Goal: Navigation & Orientation: Find specific page/section

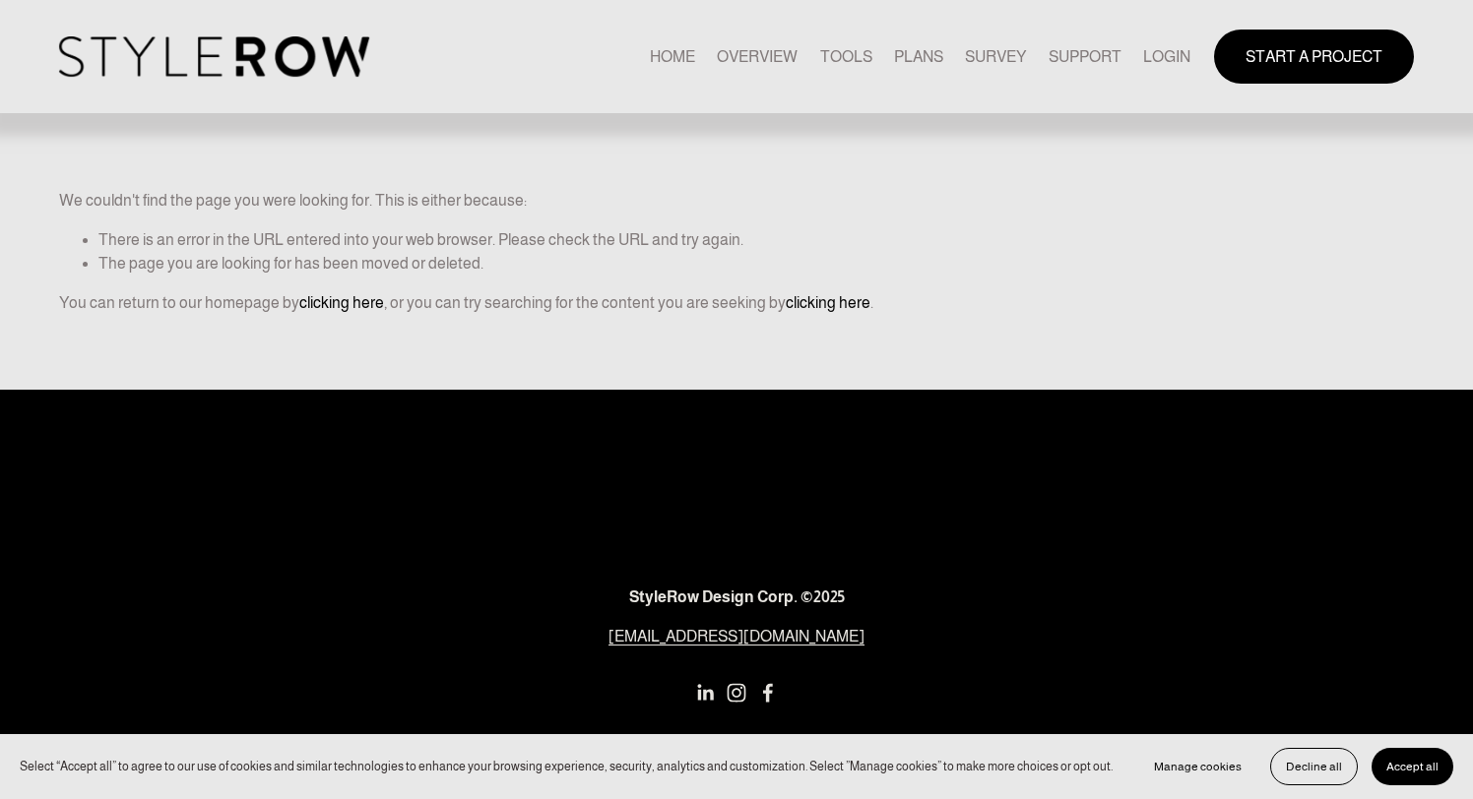
click at [1185, 51] on link "LOGIN" at bounding box center [1166, 56] width 47 height 27
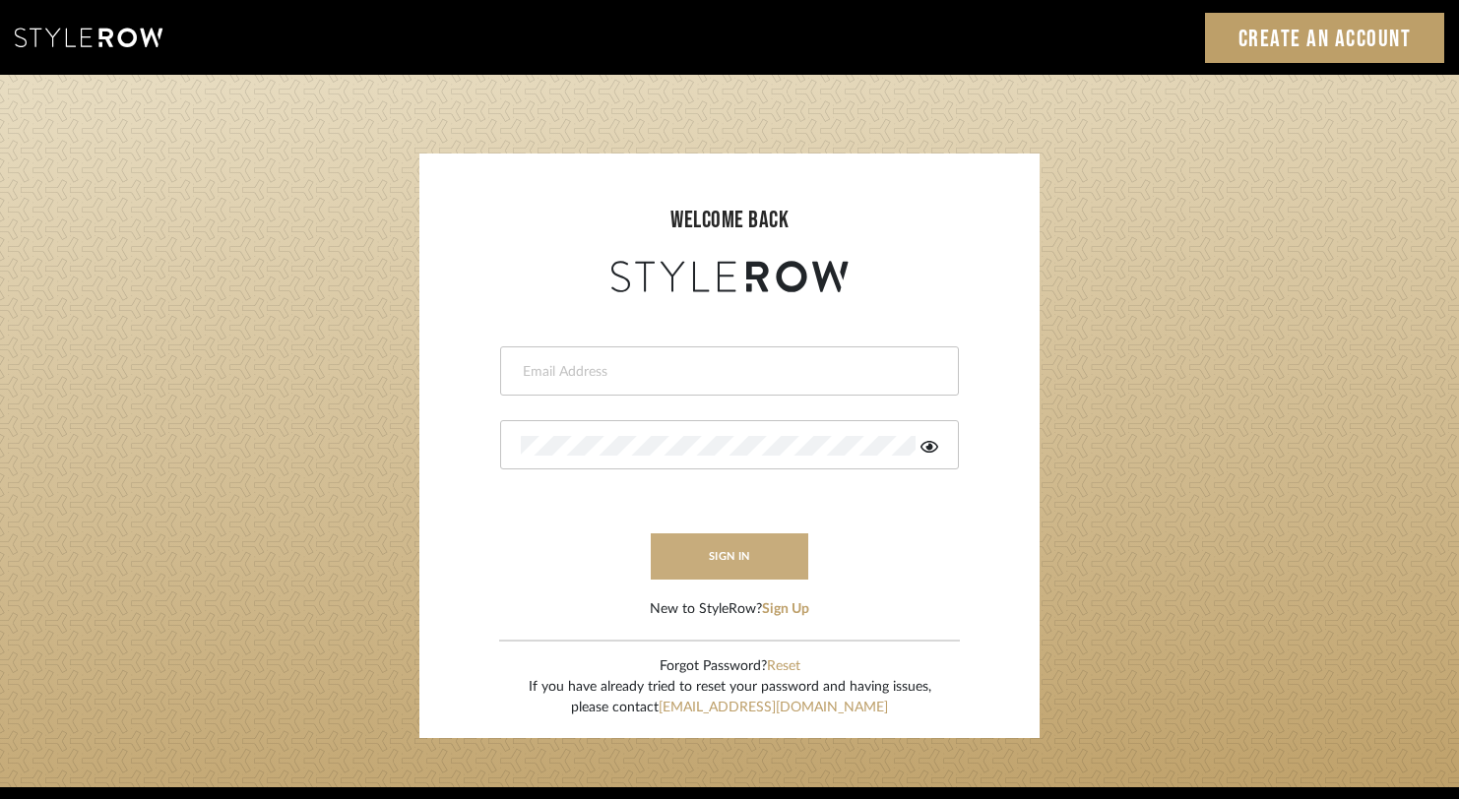
type input "rayeinteriordesign@gmail.com"
click at [777, 554] on button "sign in" at bounding box center [729, 556] width 157 height 46
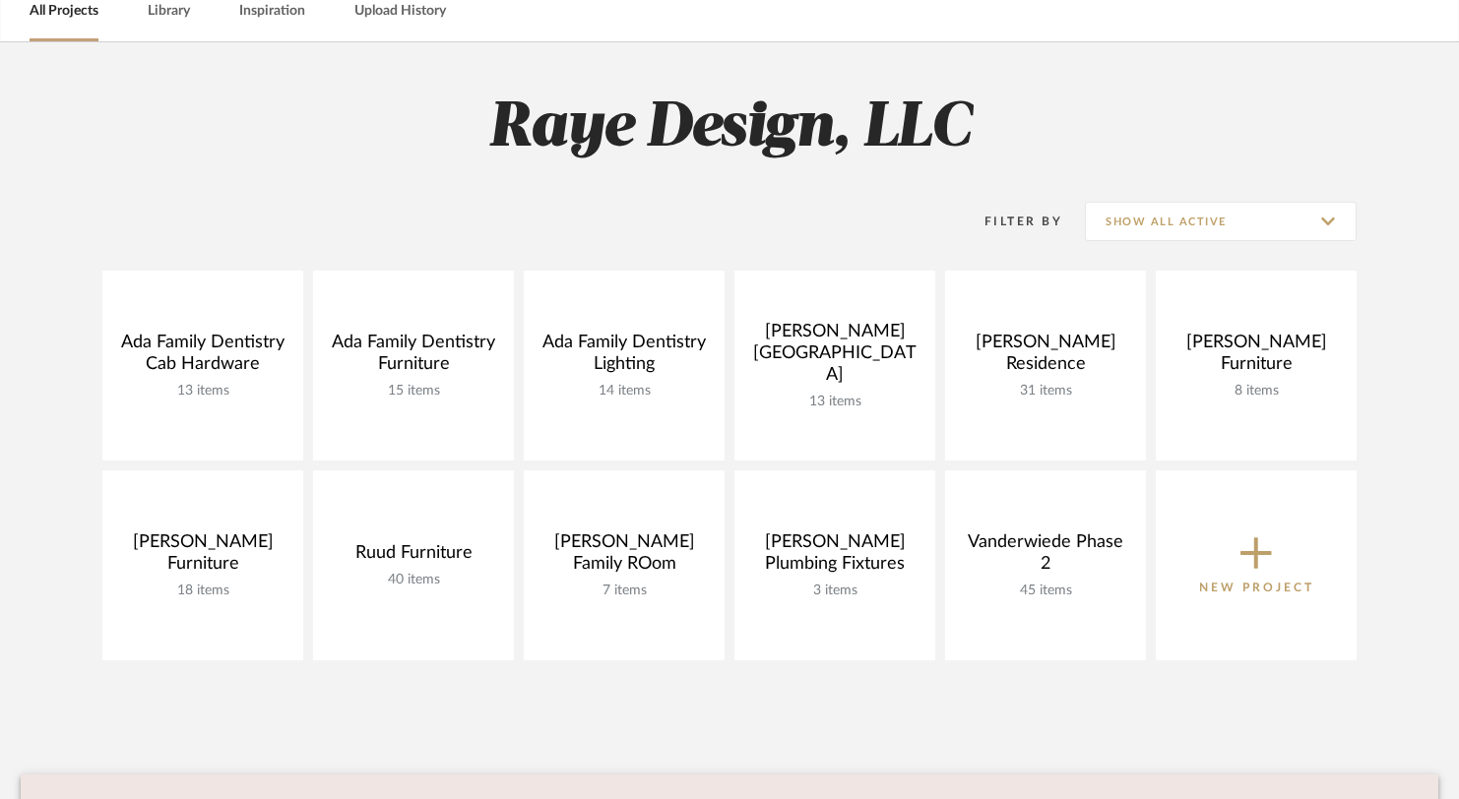
scroll to position [106, 0]
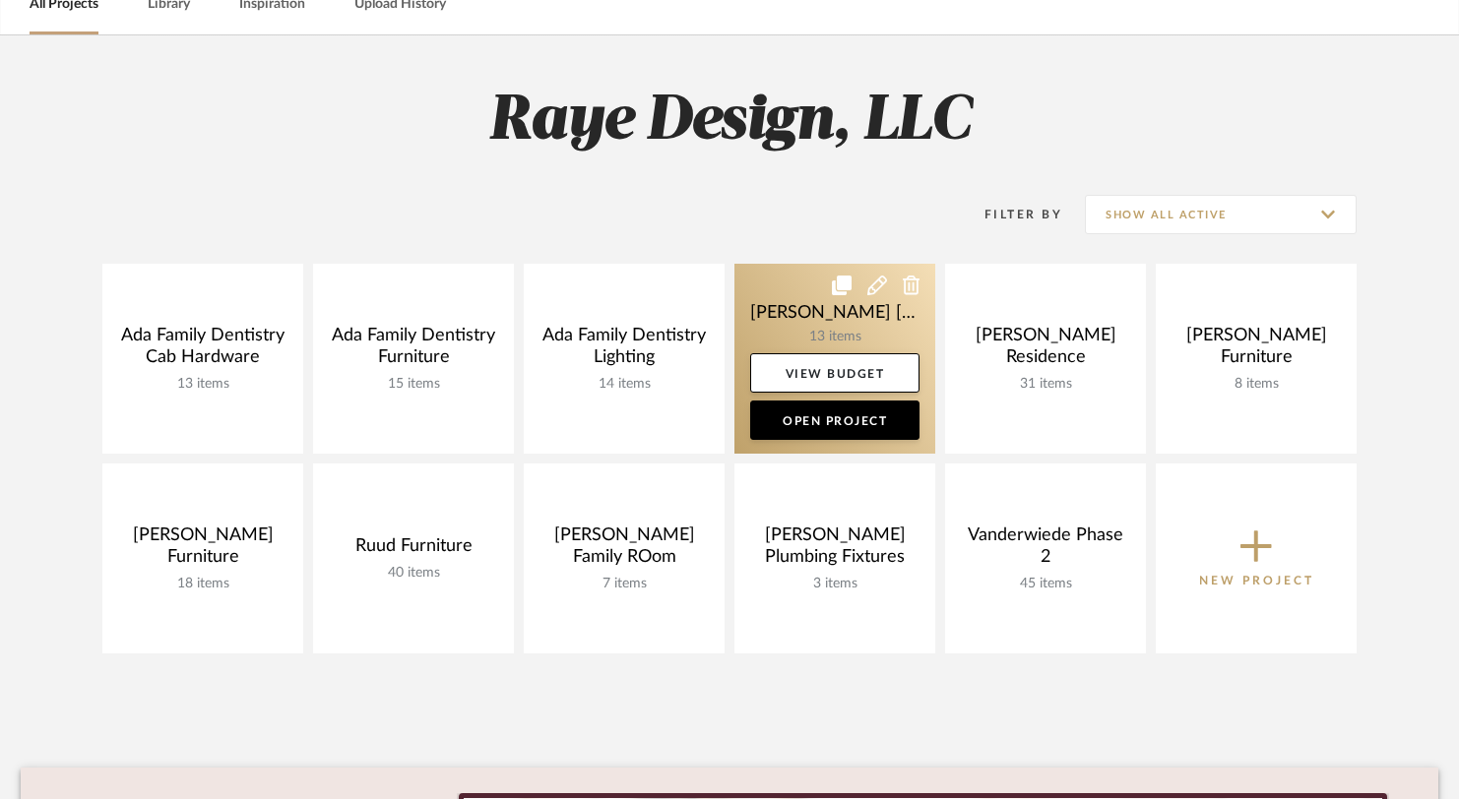
click at [803, 312] on link at bounding box center [834, 359] width 201 height 190
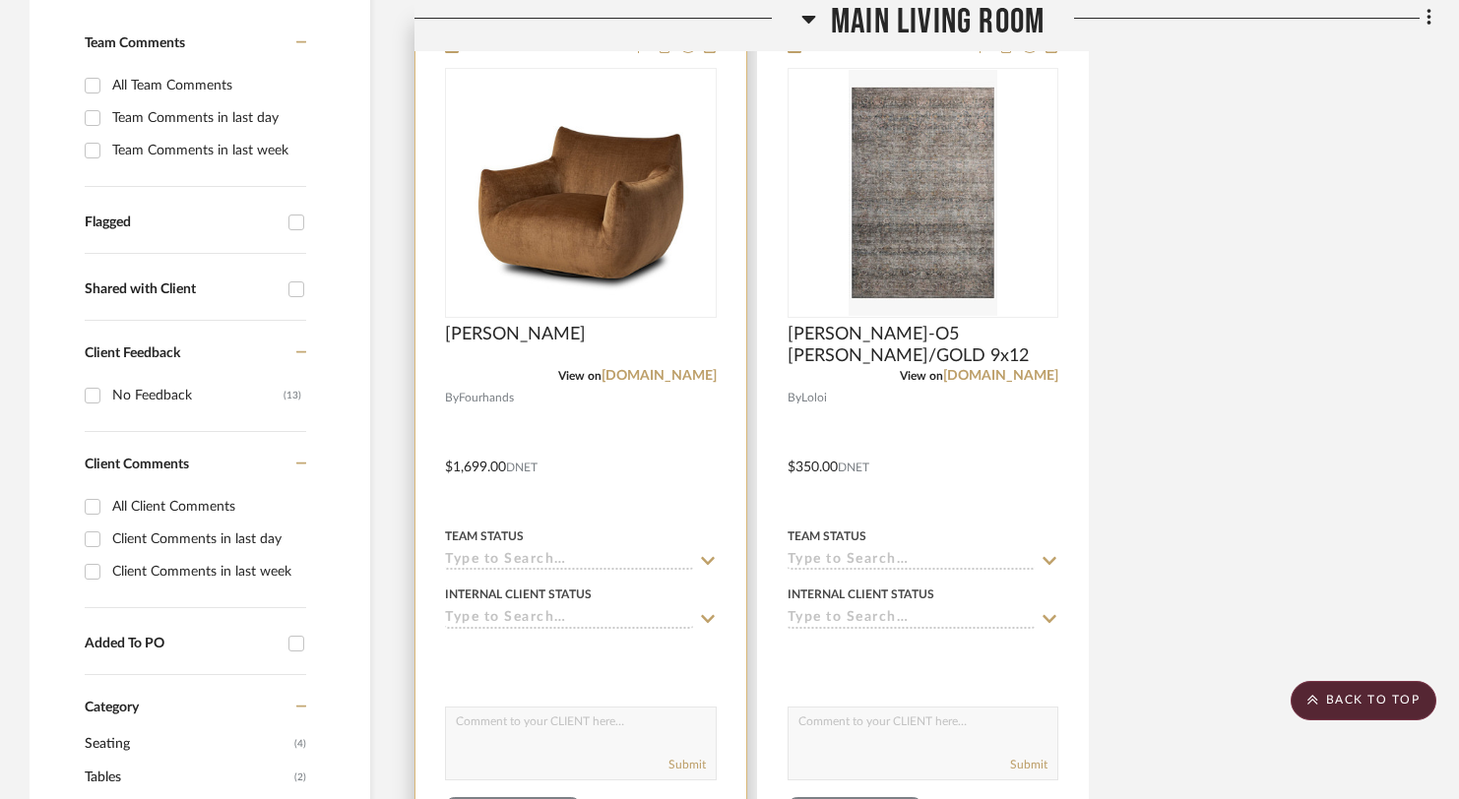
scroll to position [574, 0]
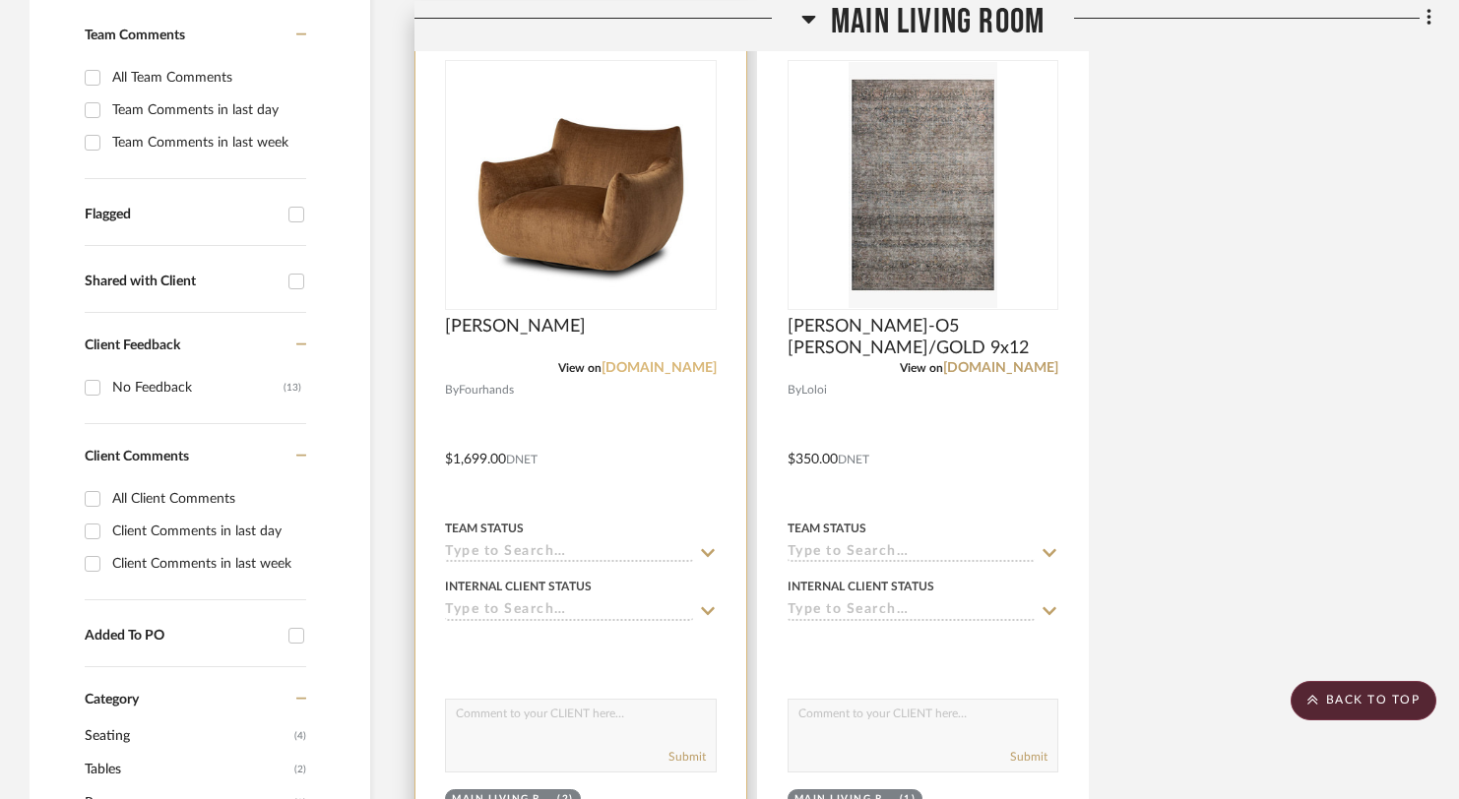
click at [671, 361] on link "fourhands.com" at bounding box center [658, 368] width 115 height 14
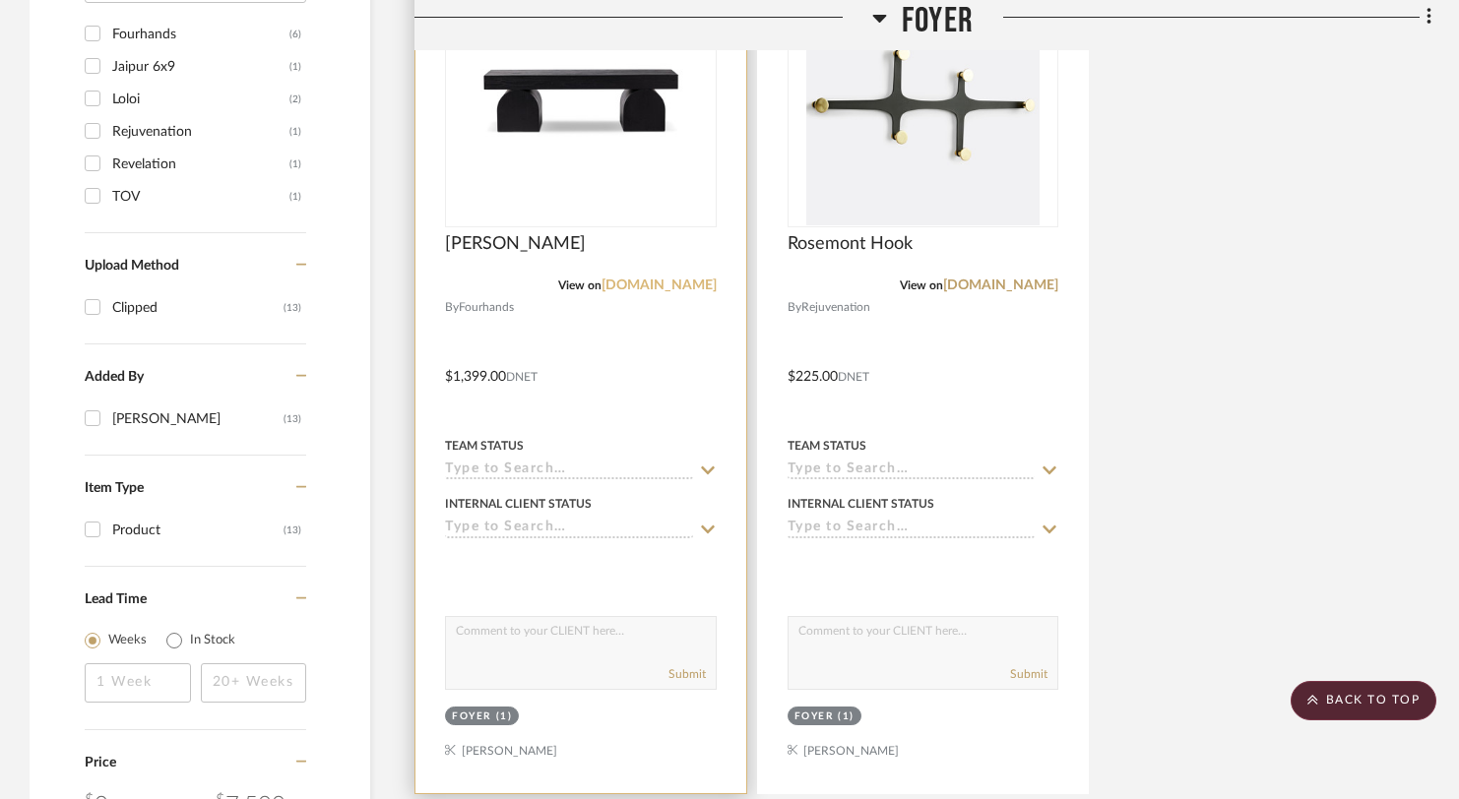
scroll to position [1632, 0]
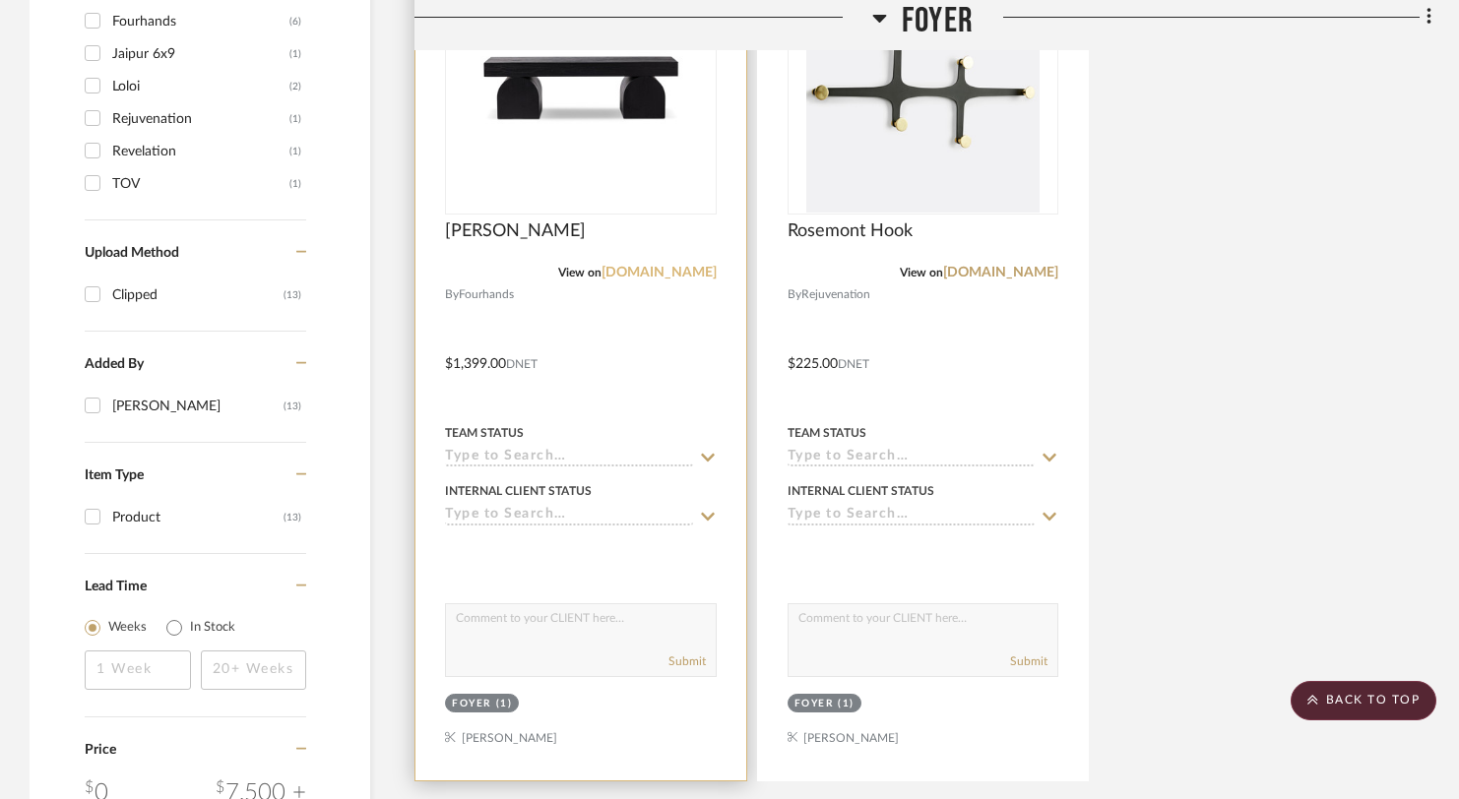
click at [675, 266] on link "fourhands.com" at bounding box center [658, 273] width 115 height 14
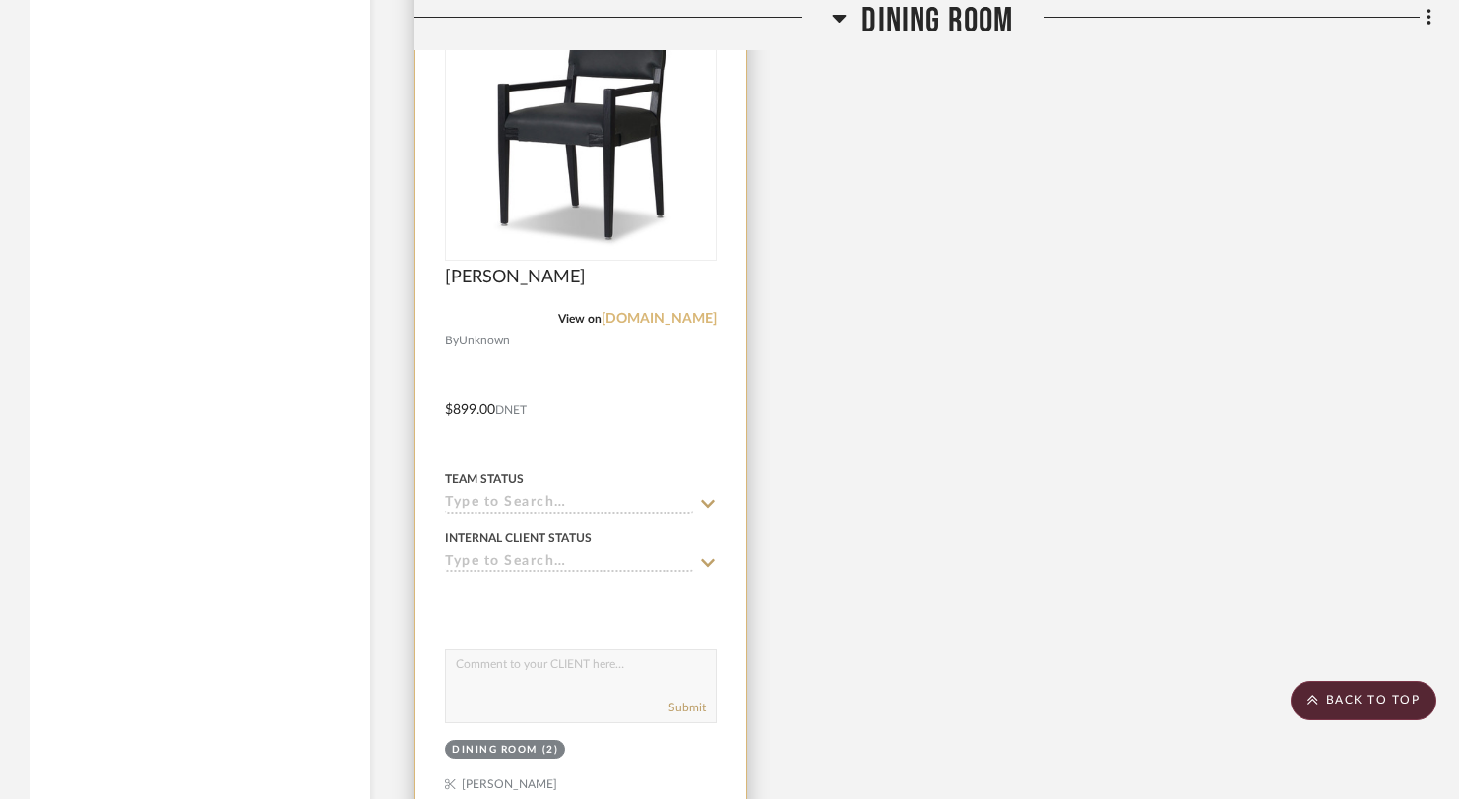
scroll to position [2553, 0]
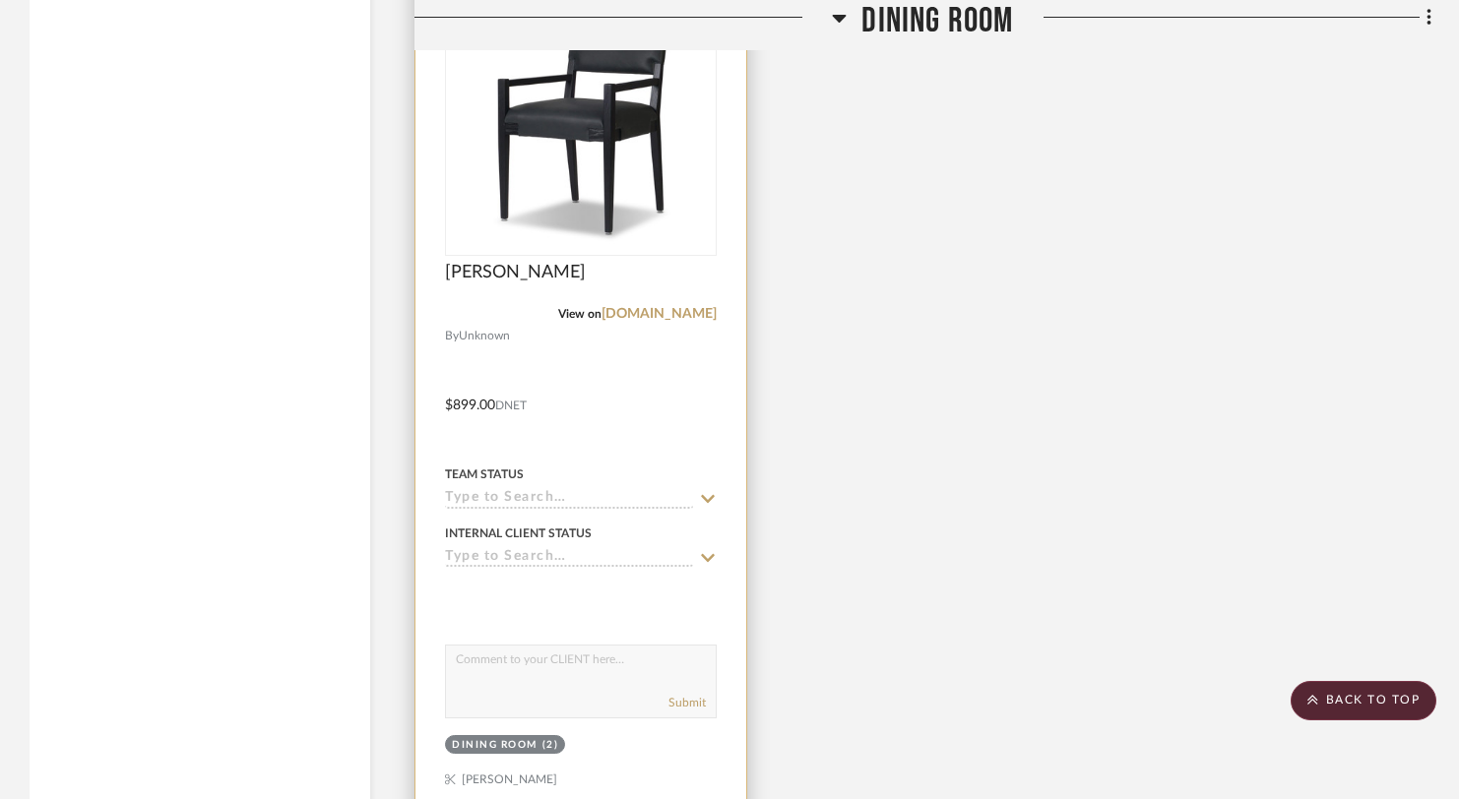
click at [656, 305] on div "View on fourhands.com" at bounding box center [581, 314] width 272 height 18
click at [655, 307] on link "fourhands.com" at bounding box center [658, 314] width 115 height 14
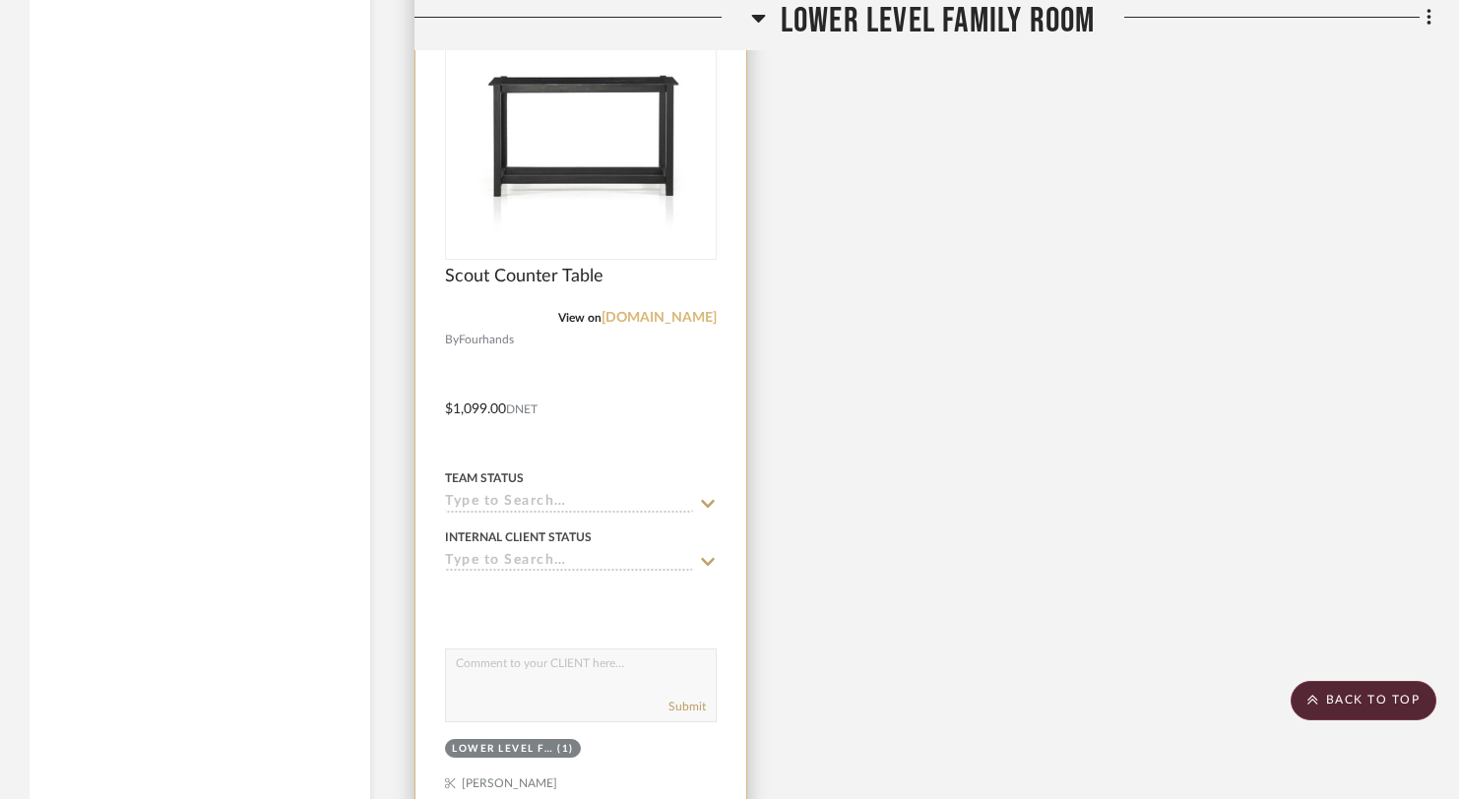
scroll to position [3523, 0]
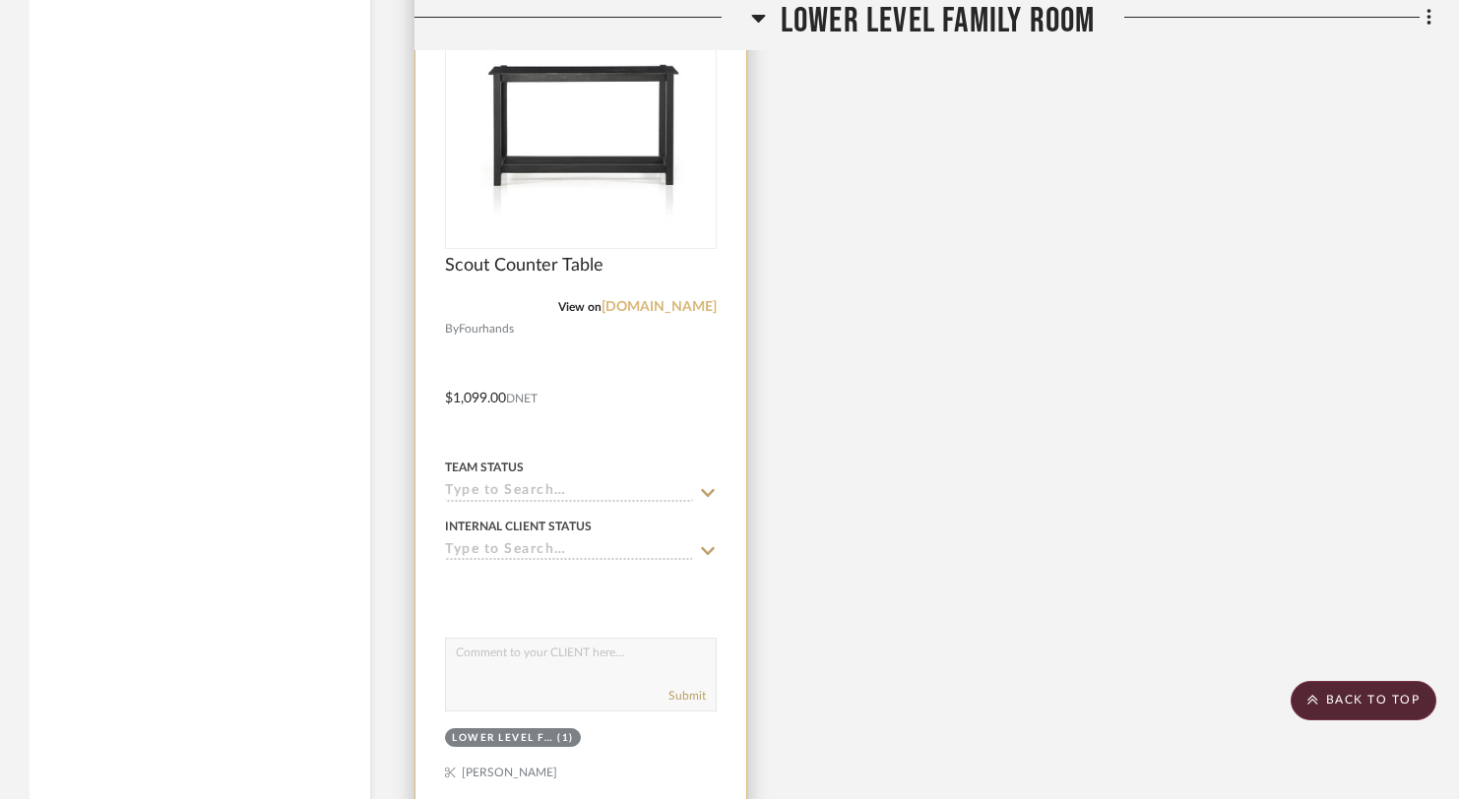
click at [659, 300] on link "fourhands.com" at bounding box center [658, 307] width 115 height 14
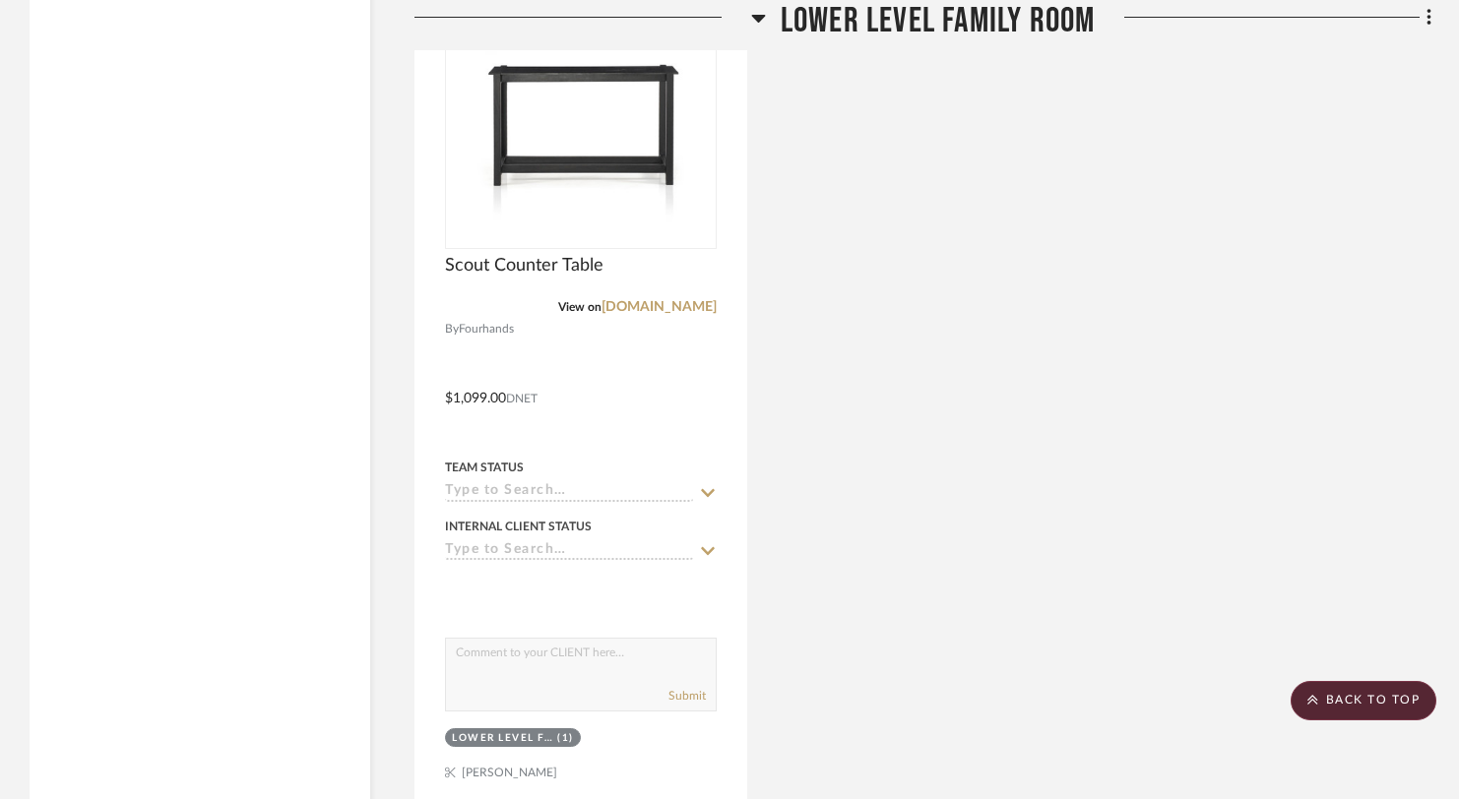
scroll to position [3524, 0]
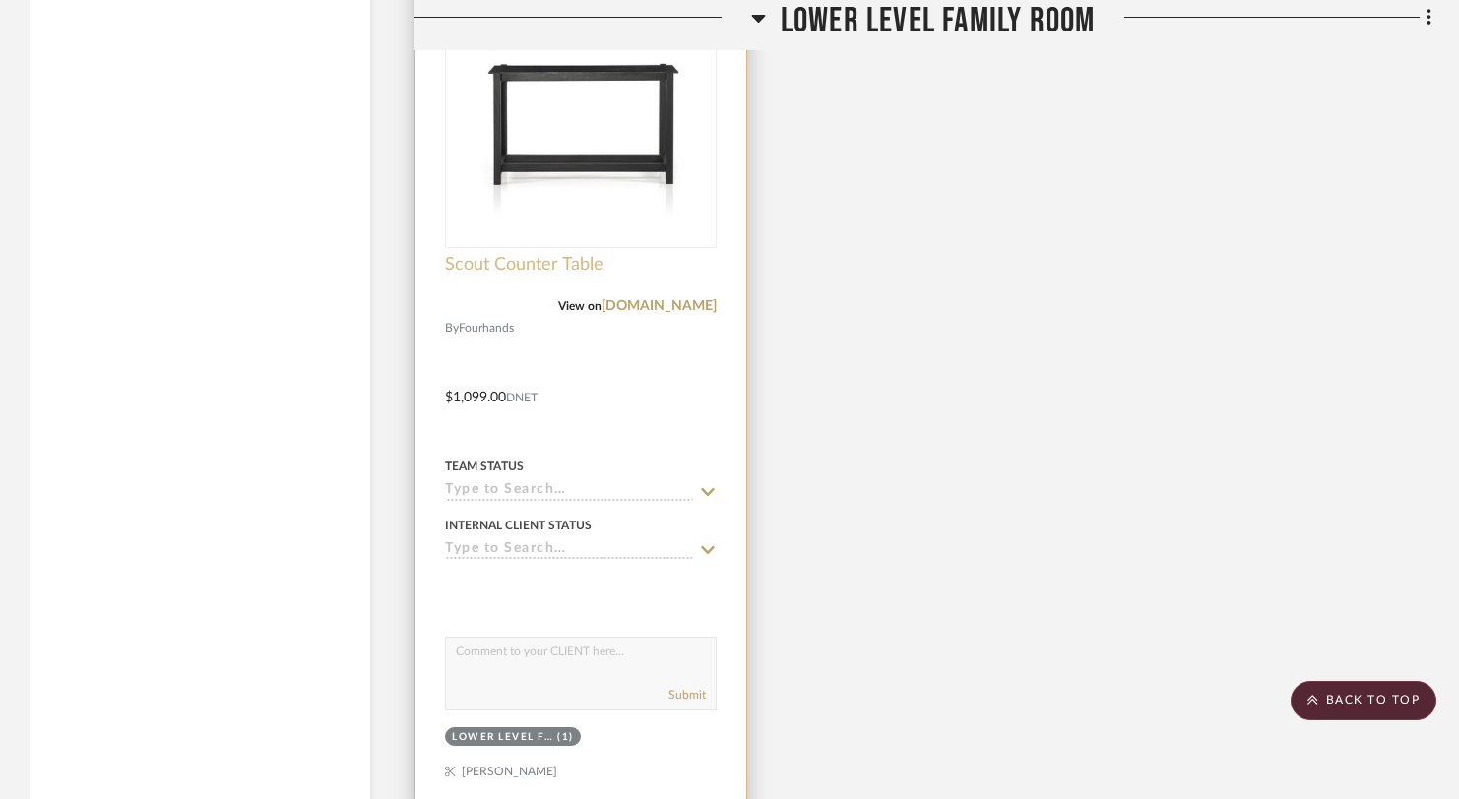
click at [507, 254] on span "Scout Counter Table" at bounding box center [524, 265] width 158 height 22
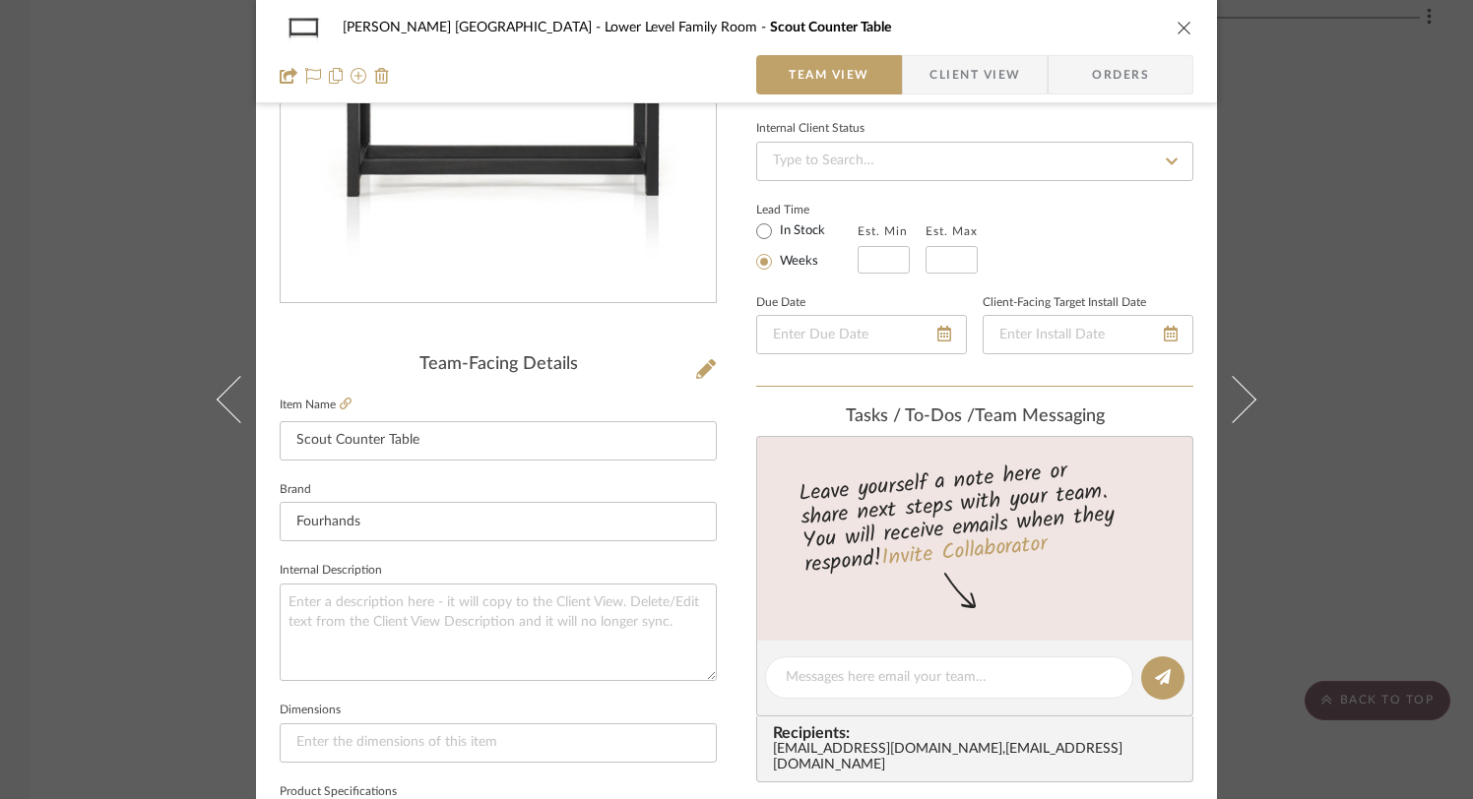
scroll to position [269, 0]
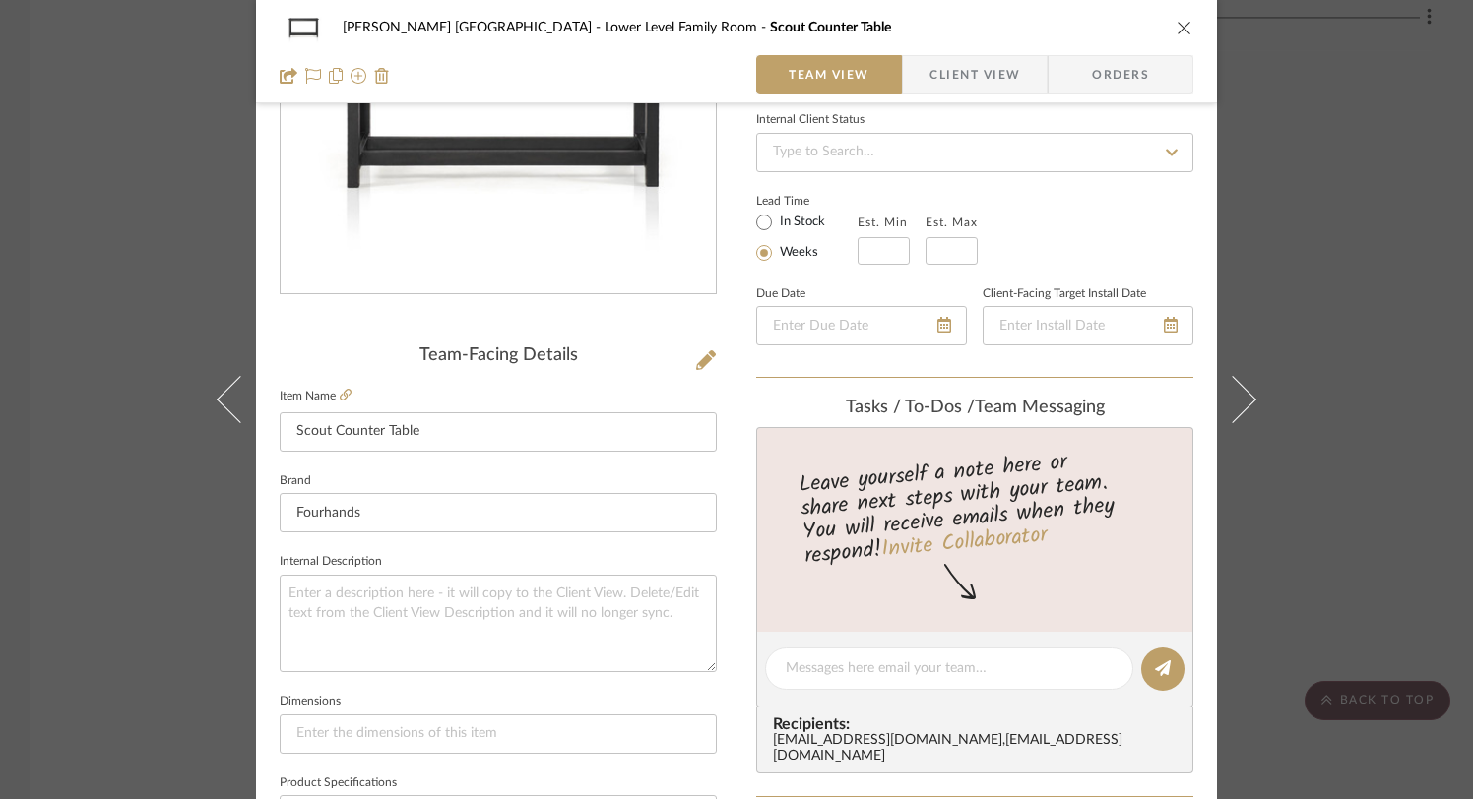
click at [1178, 31] on icon "close" at bounding box center [1184, 28] width 16 height 16
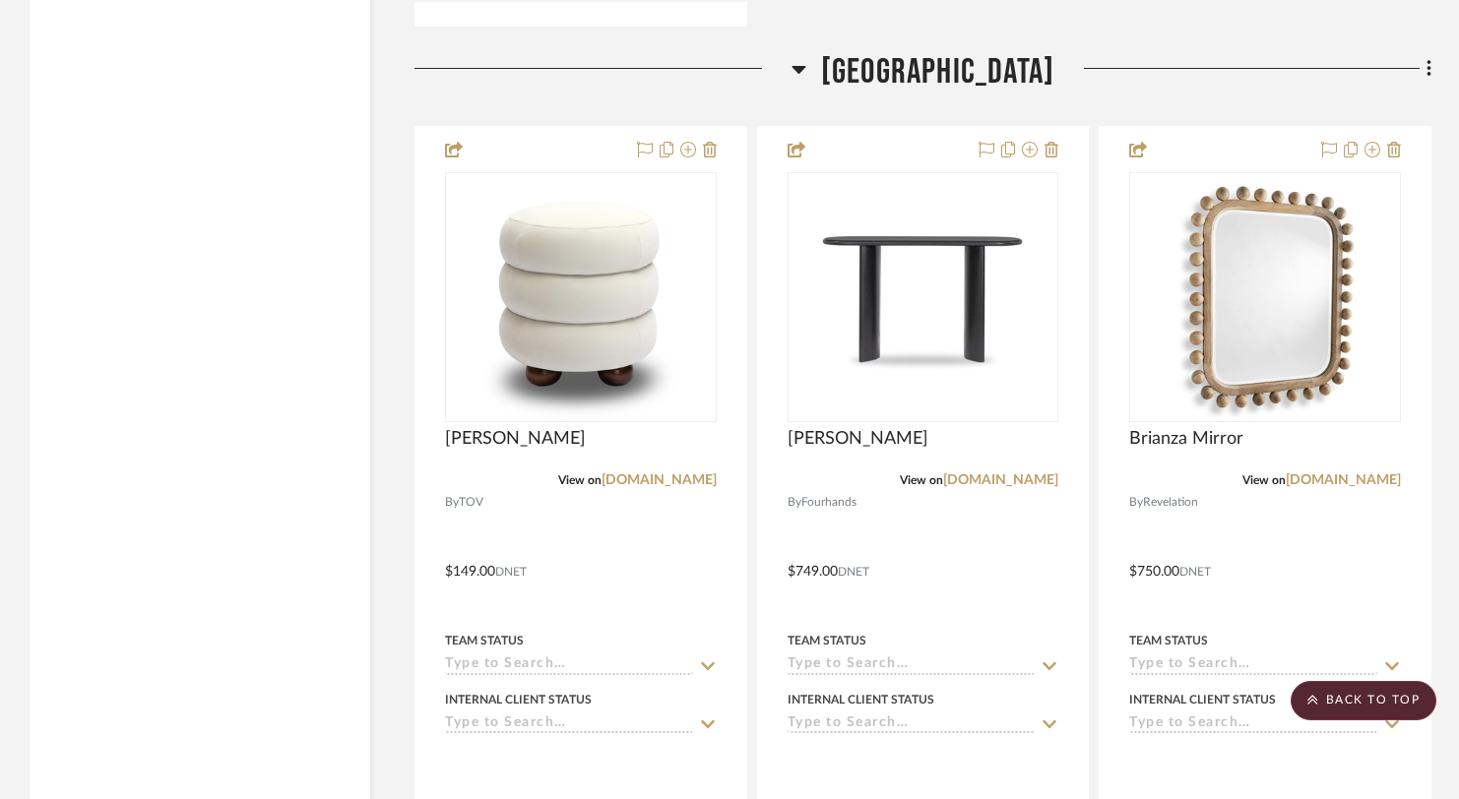
scroll to position [4319, 0]
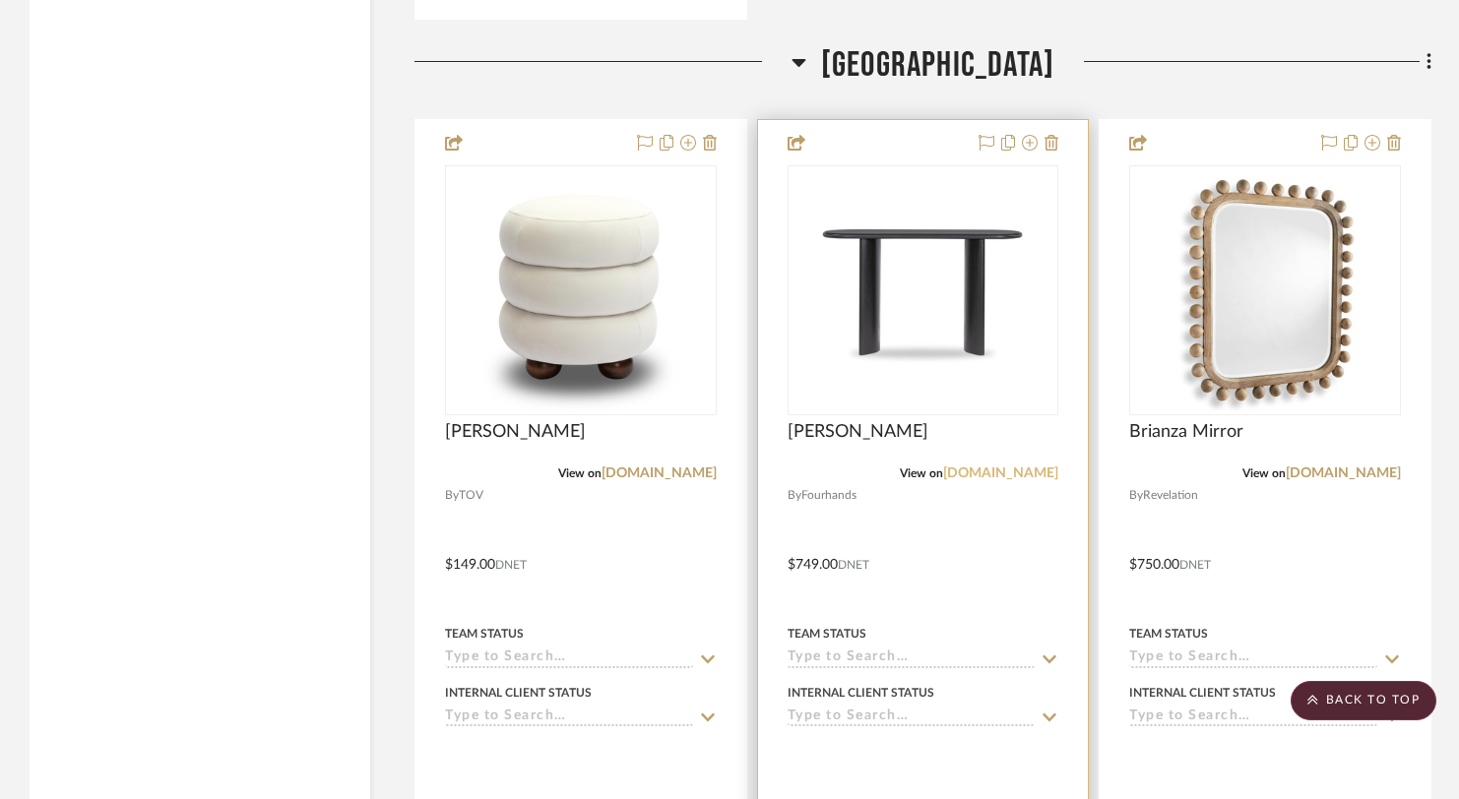
click at [1026, 467] on link "fourhands.com" at bounding box center [1000, 474] width 115 height 14
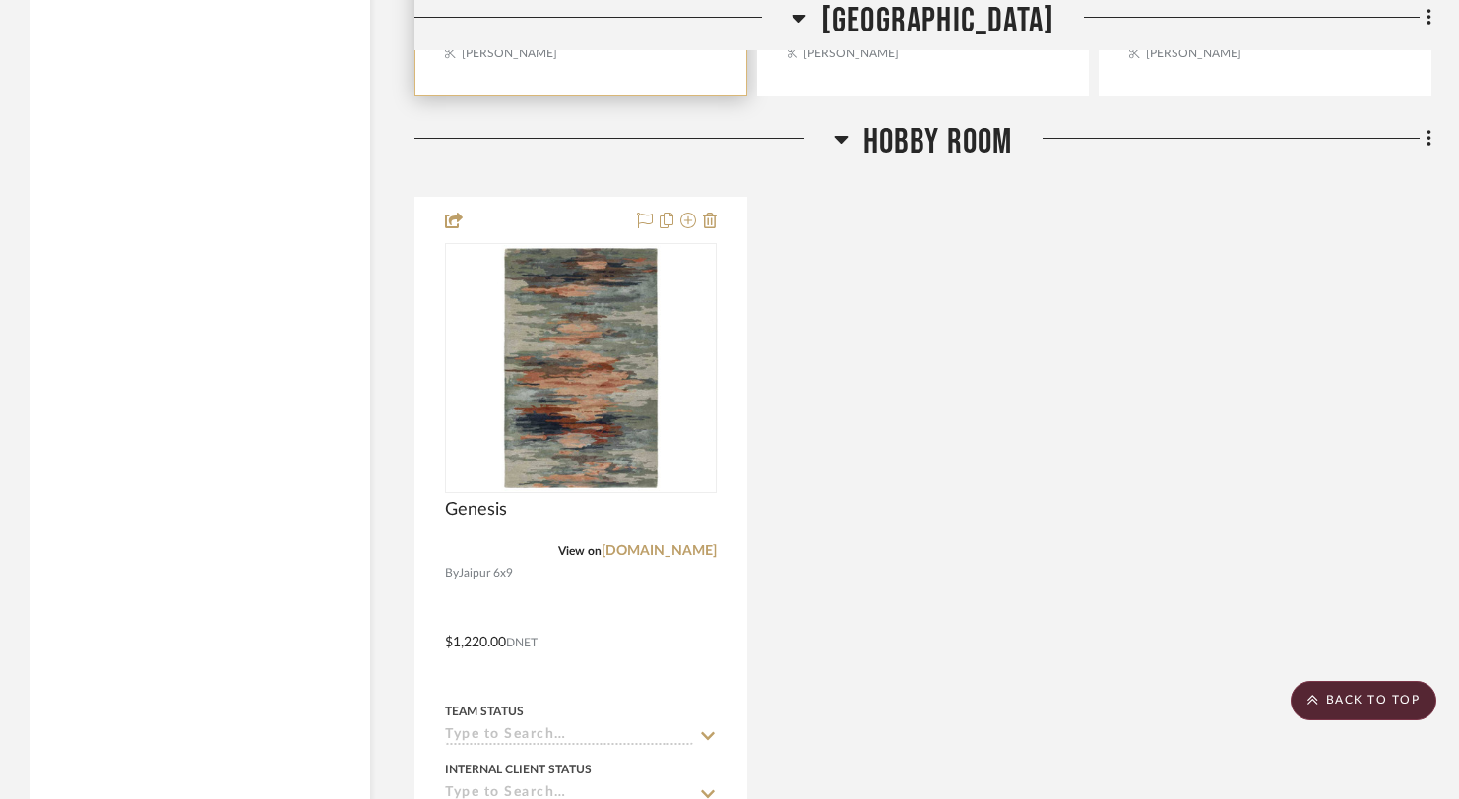
scroll to position [5233, 0]
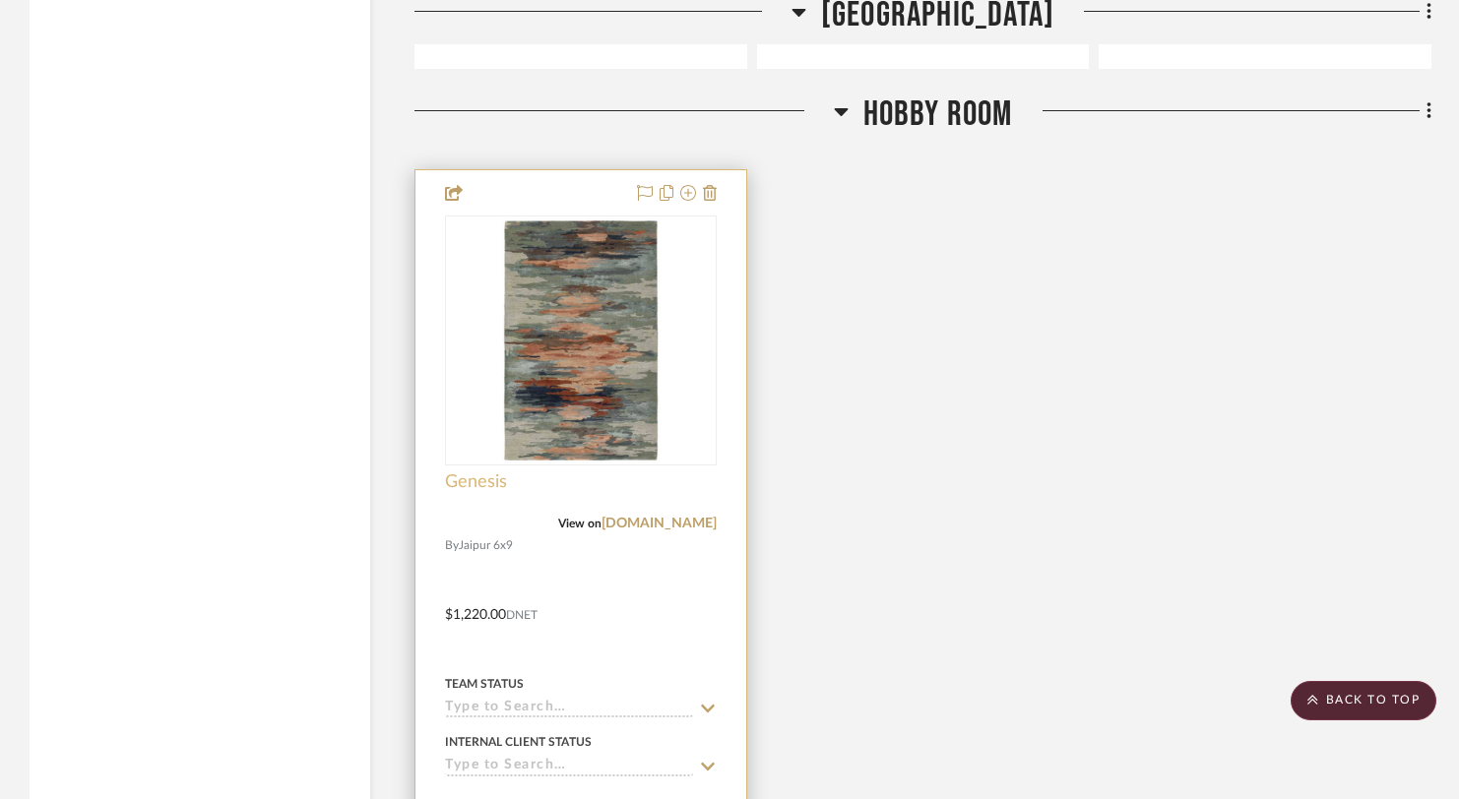
click at [499, 471] on span "Genesis" at bounding box center [476, 482] width 62 height 22
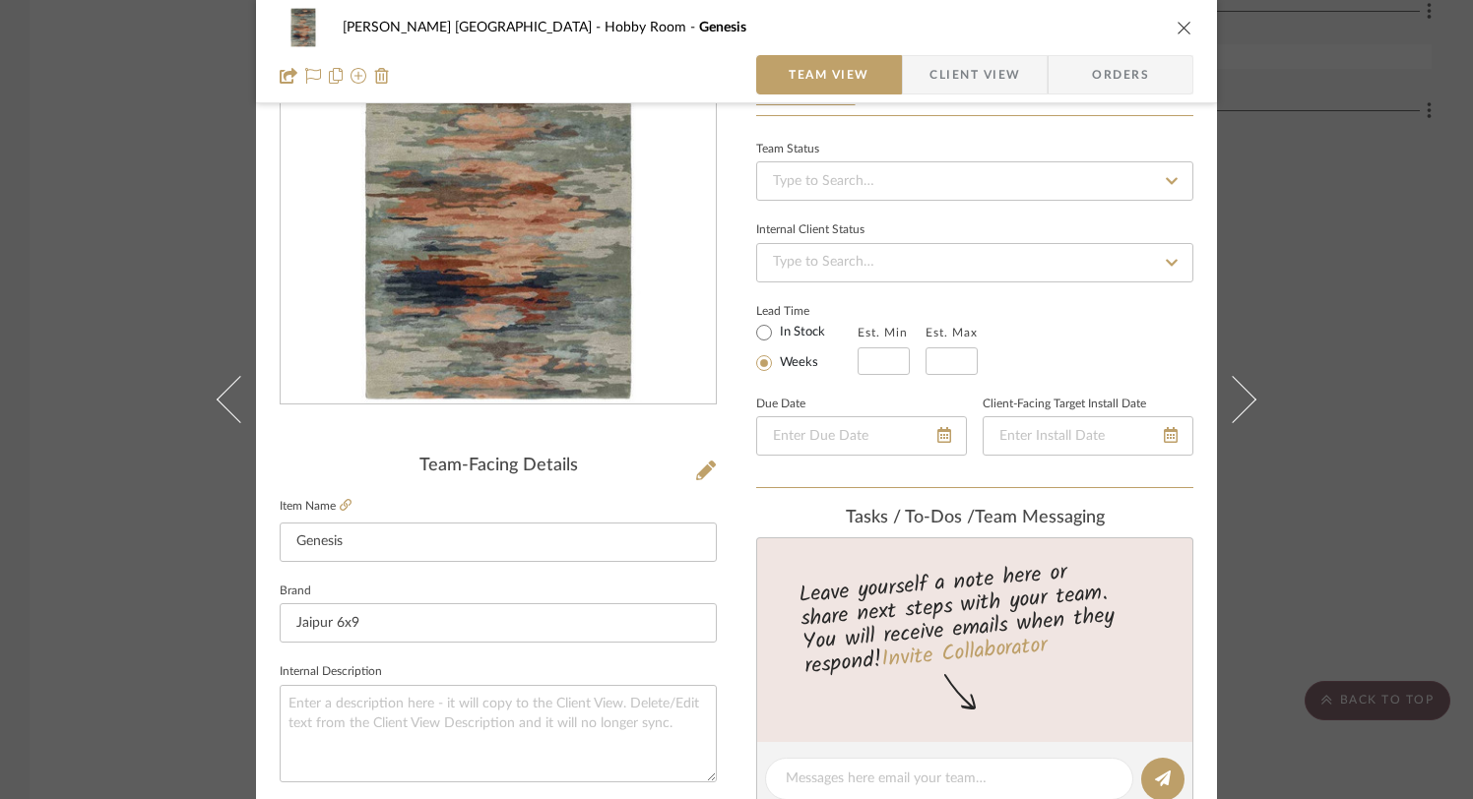
scroll to position [171, 0]
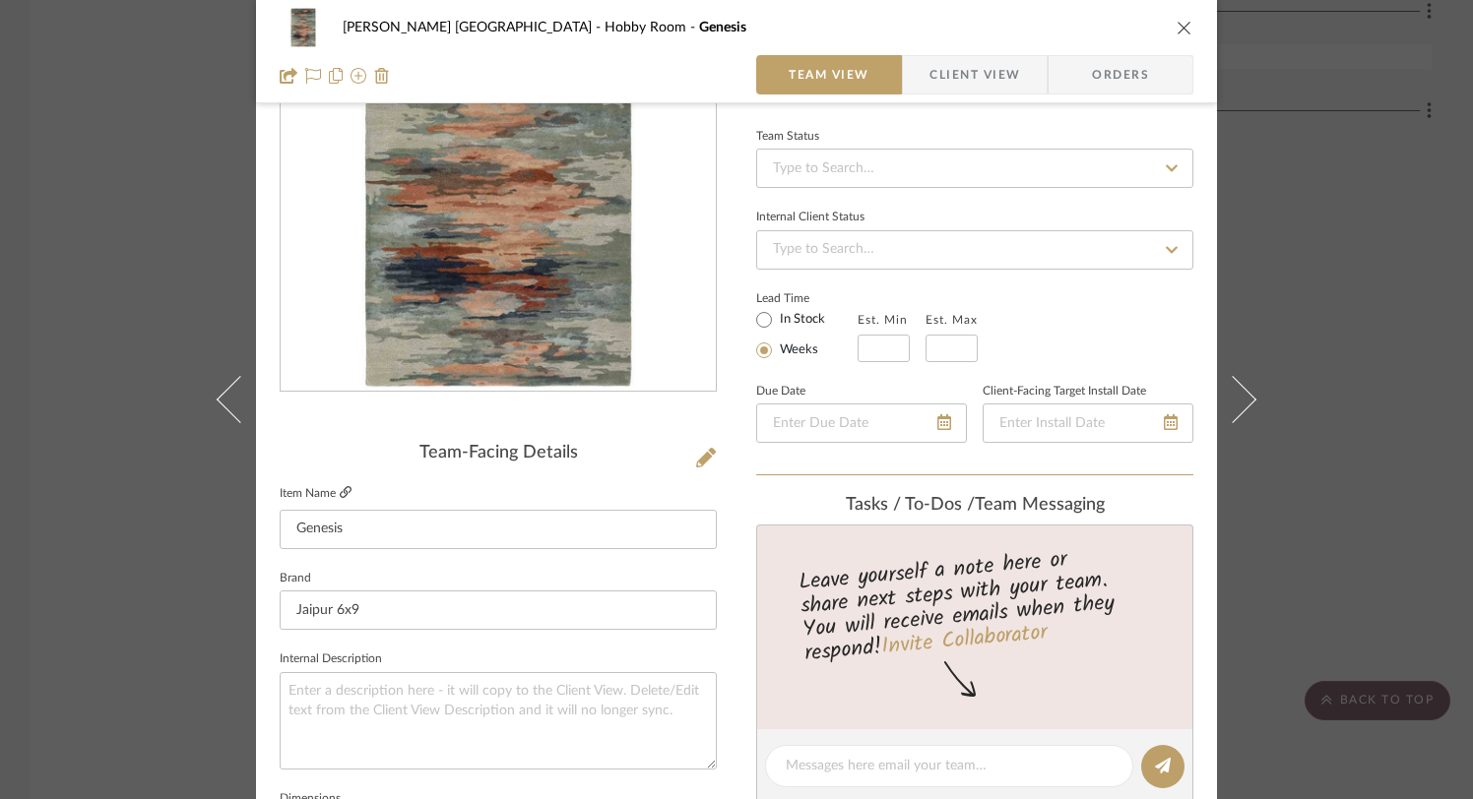
click at [340, 492] on icon at bounding box center [346, 492] width 12 height 12
click at [1176, 30] on icon "close" at bounding box center [1184, 28] width 16 height 16
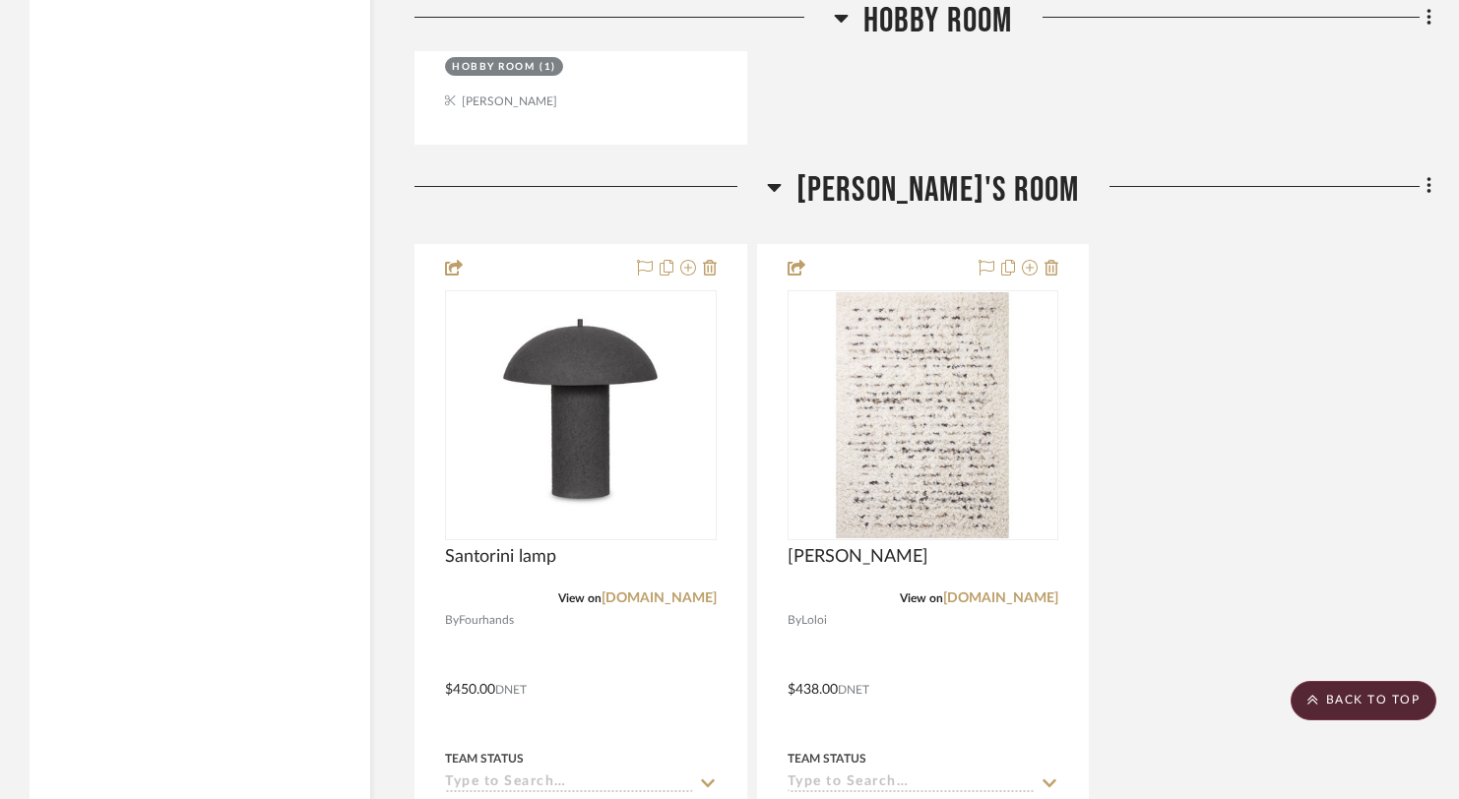
scroll to position [6200, 0]
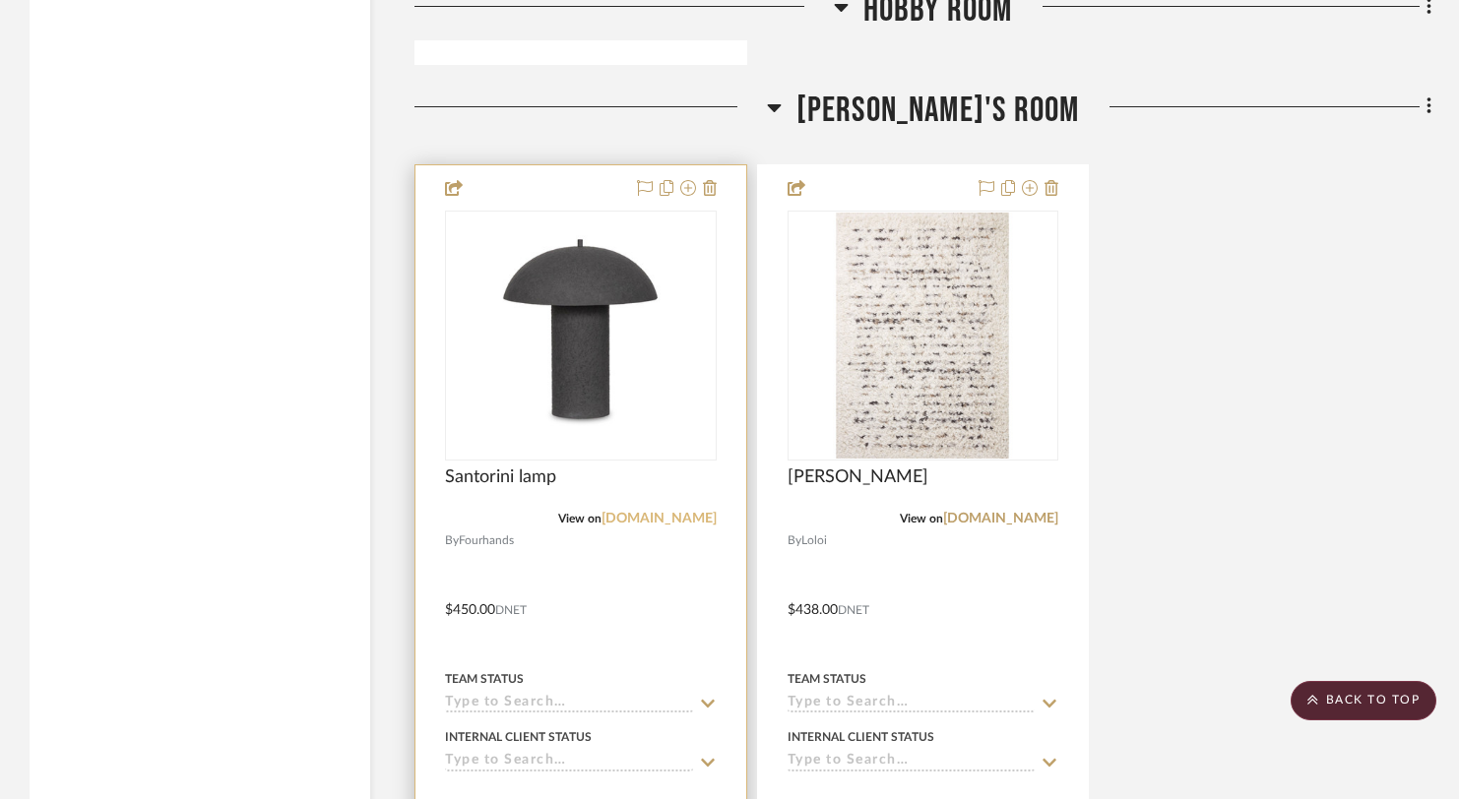
click at [659, 512] on link "fourhands.com" at bounding box center [658, 519] width 115 height 14
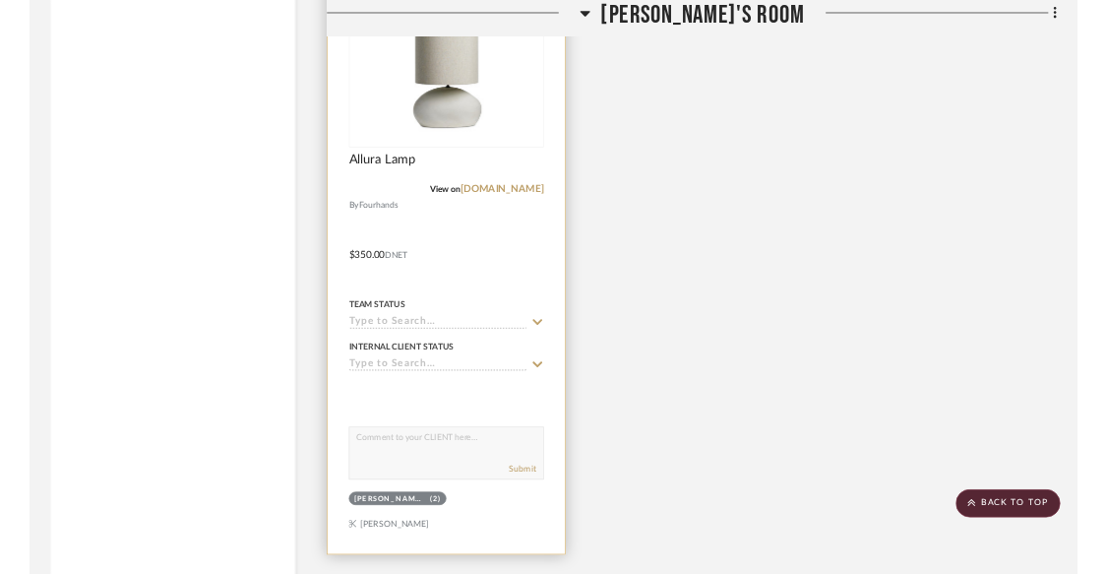
scroll to position [7436, 0]
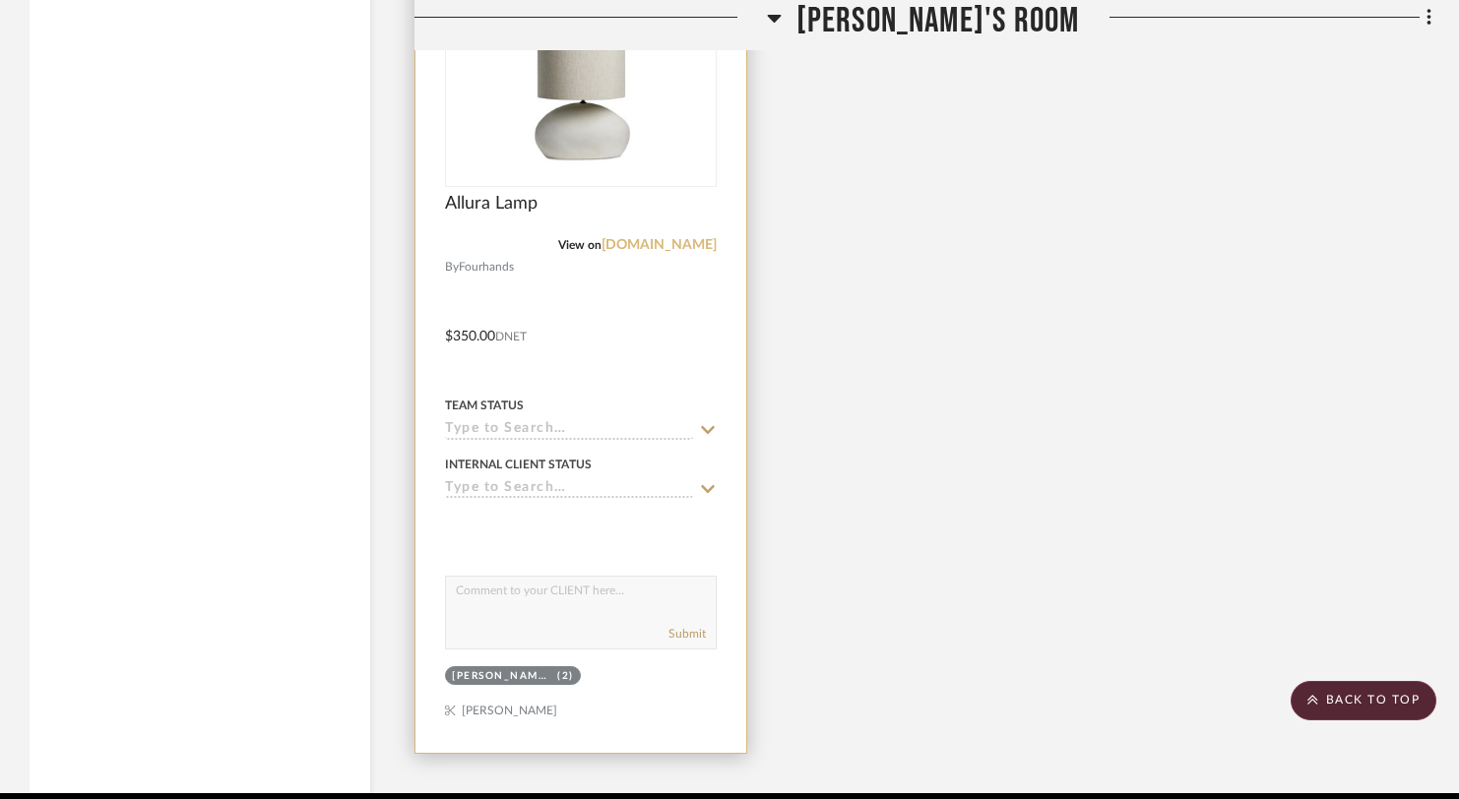
click at [644, 238] on link "fourhands.com" at bounding box center [658, 245] width 115 height 14
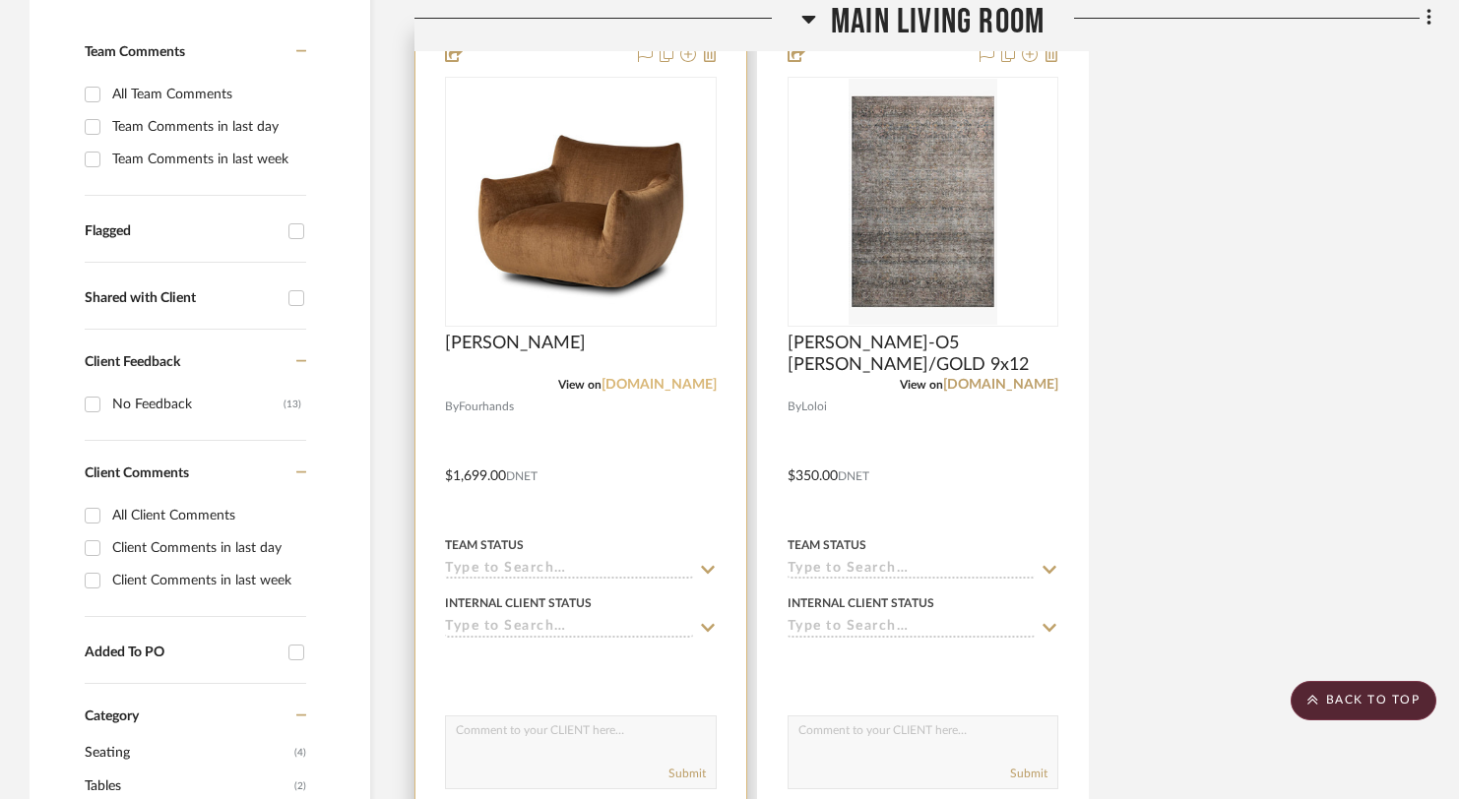
scroll to position [596, 0]
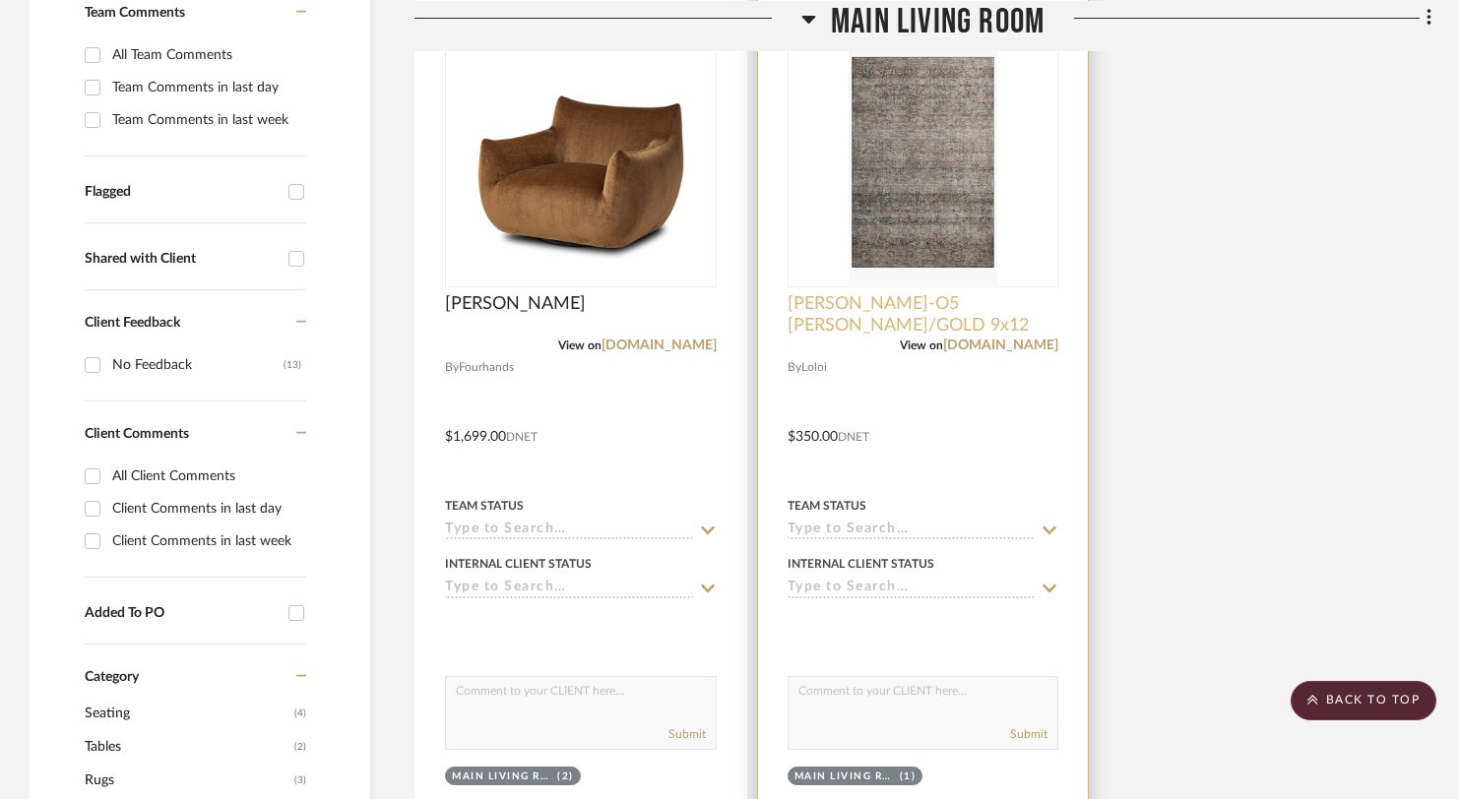
click at [940, 293] on span "JOS-O5 AL DOVE/GOLD 9x12" at bounding box center [923, 314] width 272 height 43
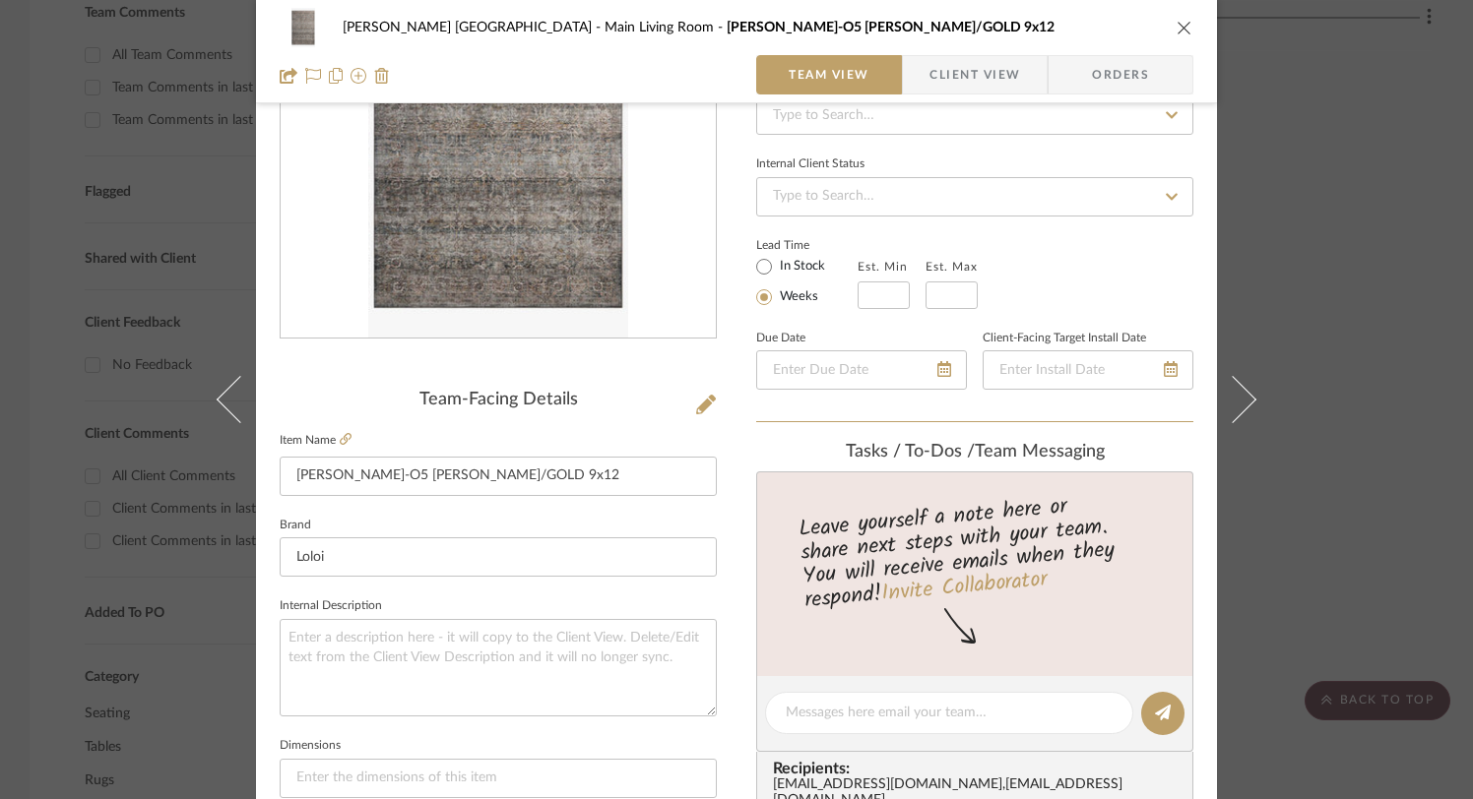
scroll to position [243, 0]
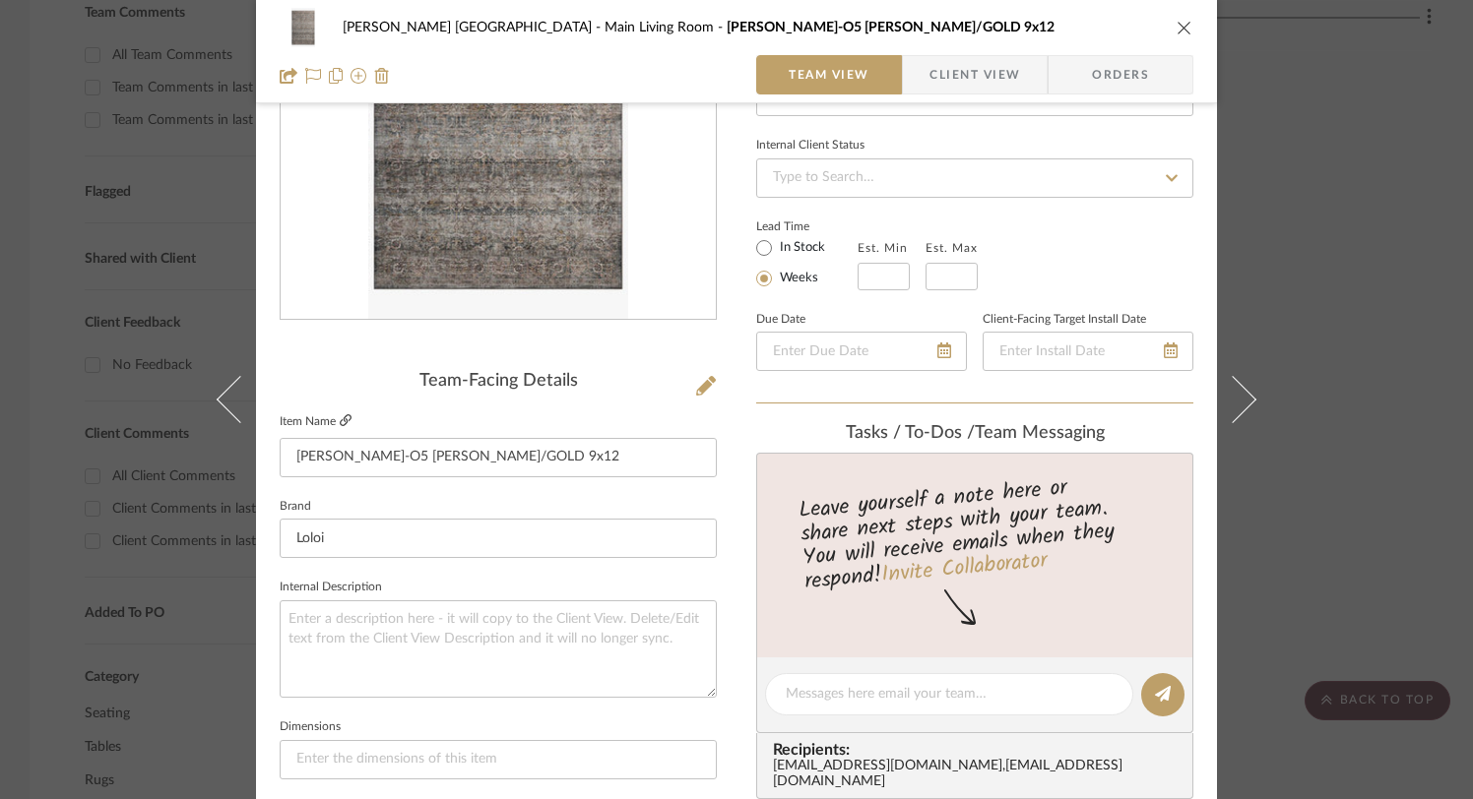
click at [340, 418] on icon at bounding box center [346, 420] width 12 height 12
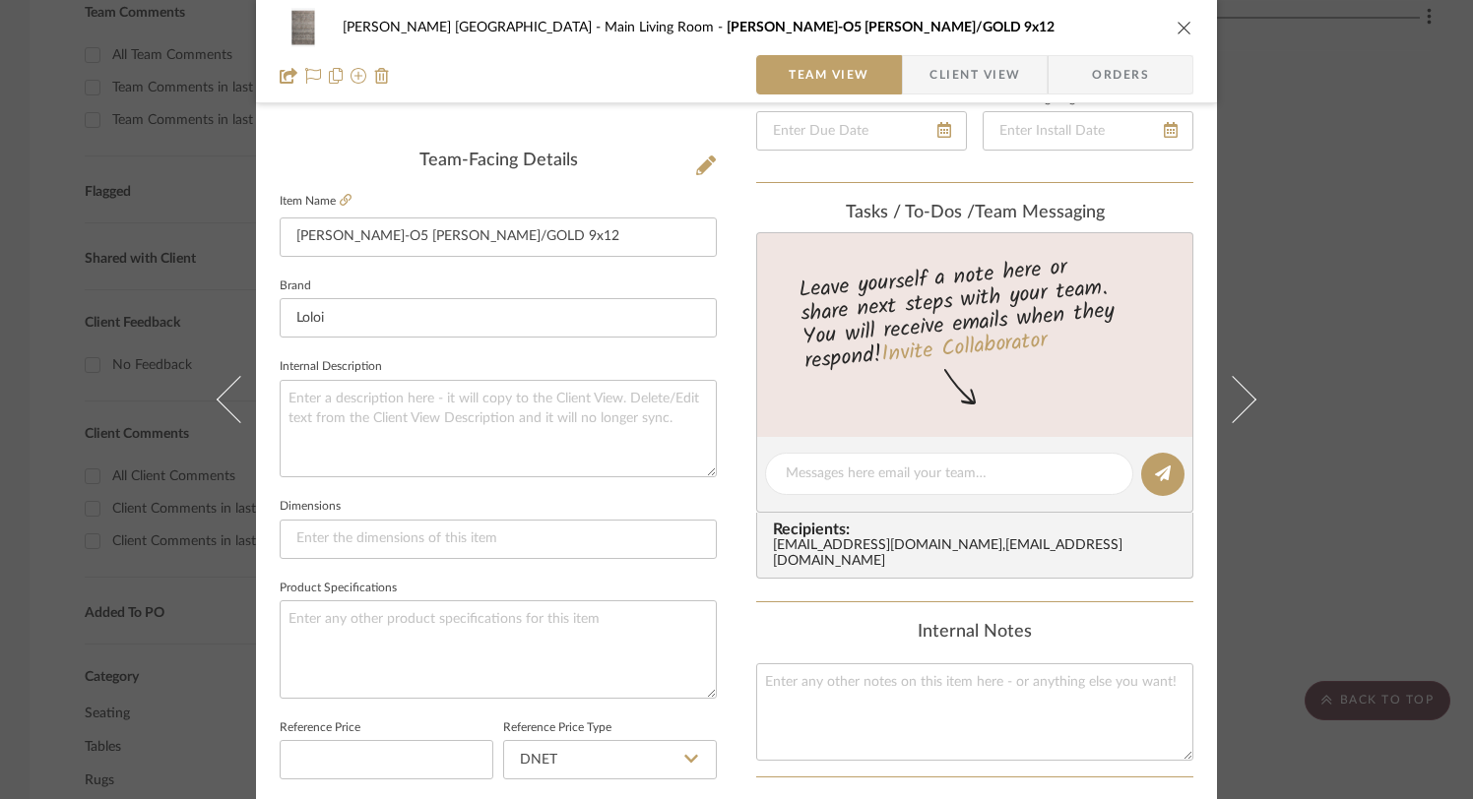
scroll to position [458, 0]
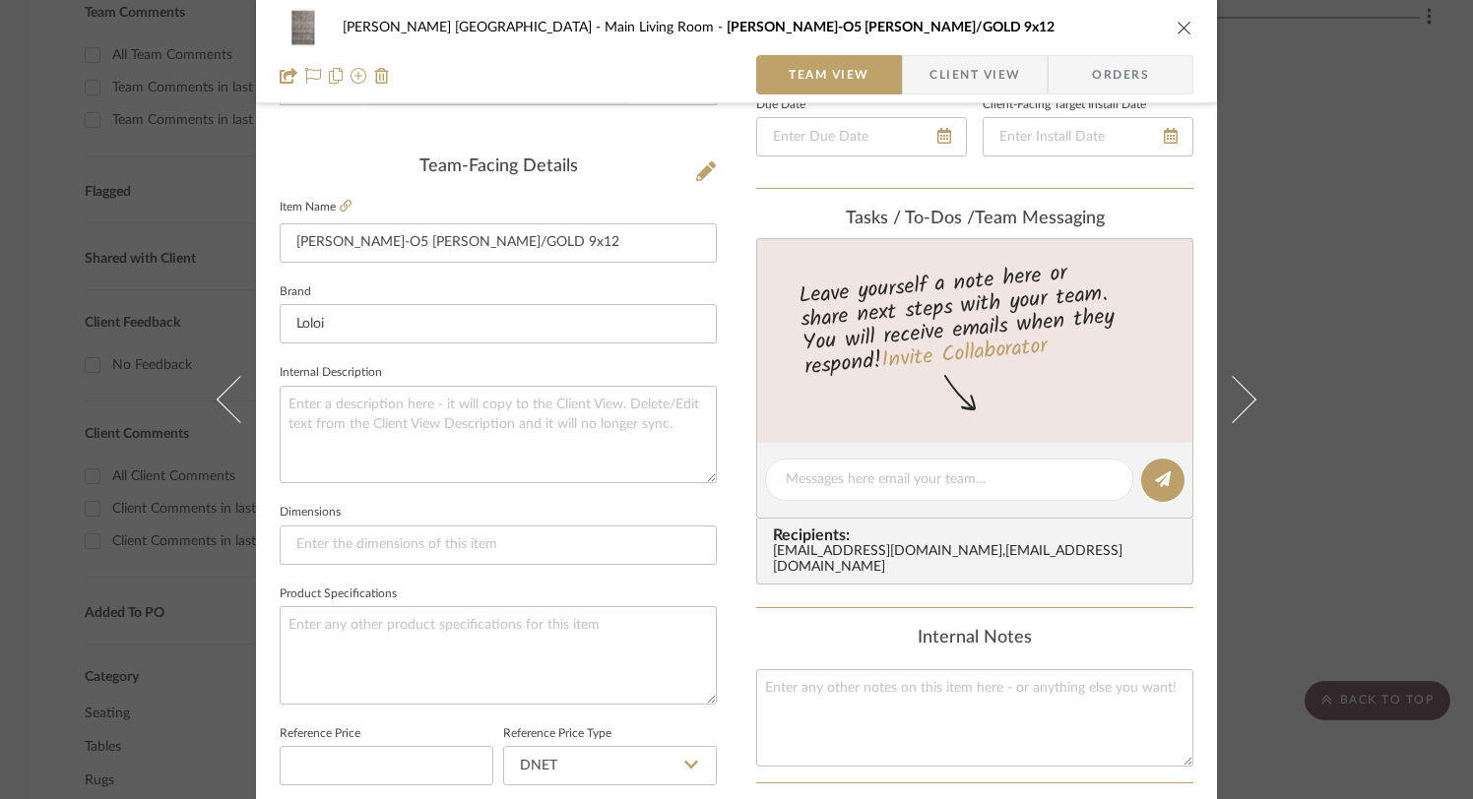
click at [1177, 24] on icon "close" at bounding box center [1184, 28] width 16 height 16
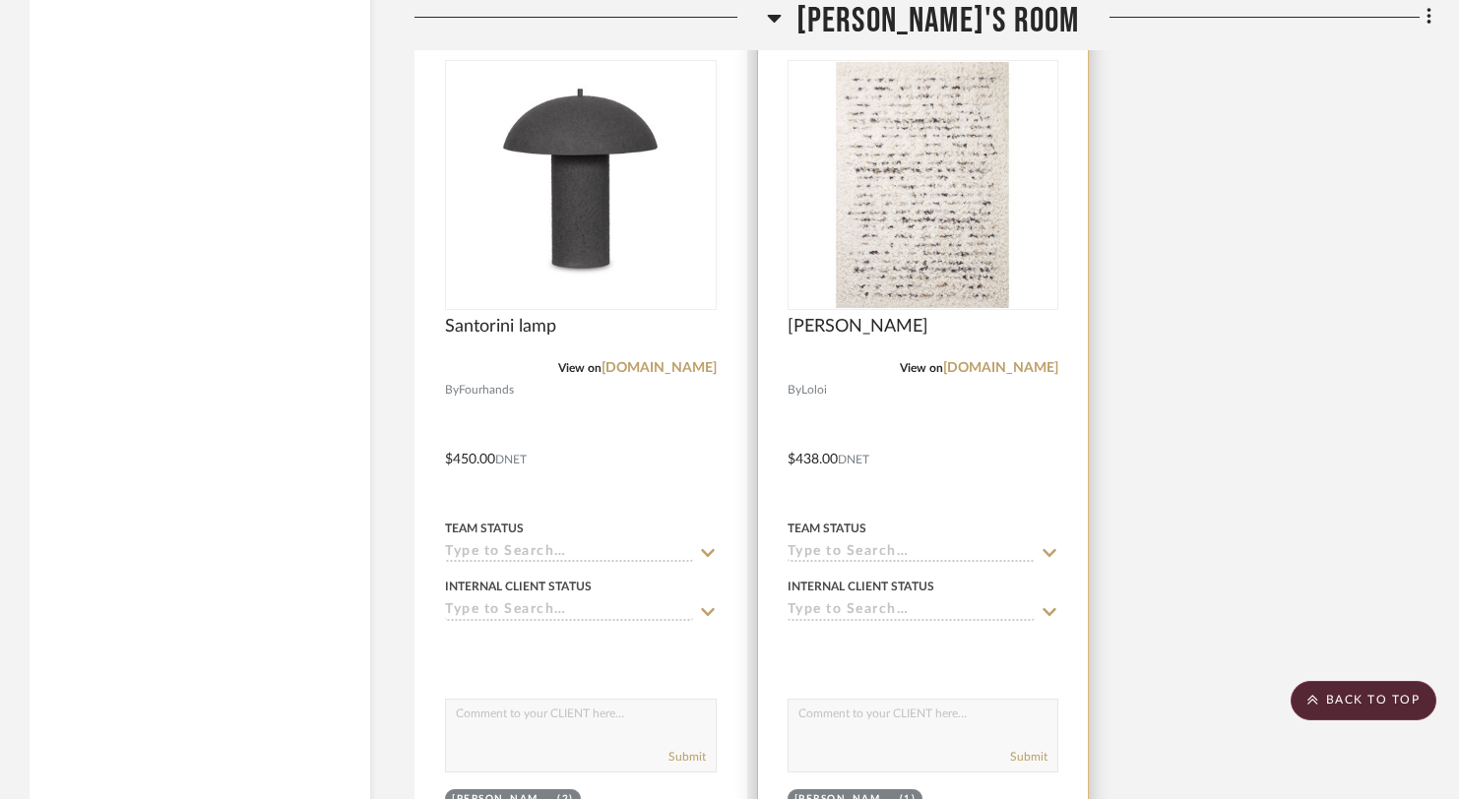
scroll to position [6352, 0]
click at [884, 315] on span "Angela Rose Rug" at bounding box center [857, 326] width 141 height 22
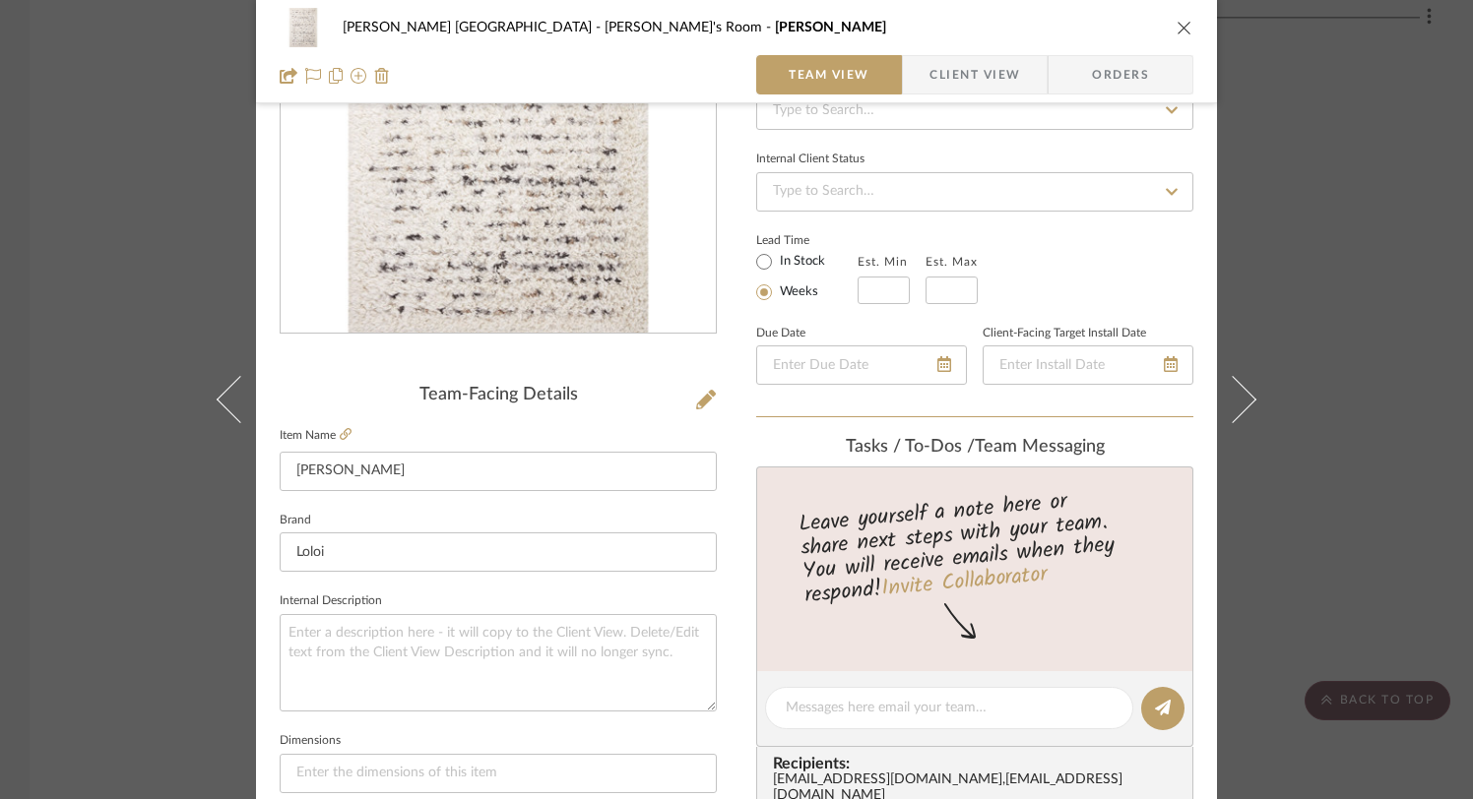
scroll to position [145, 0]
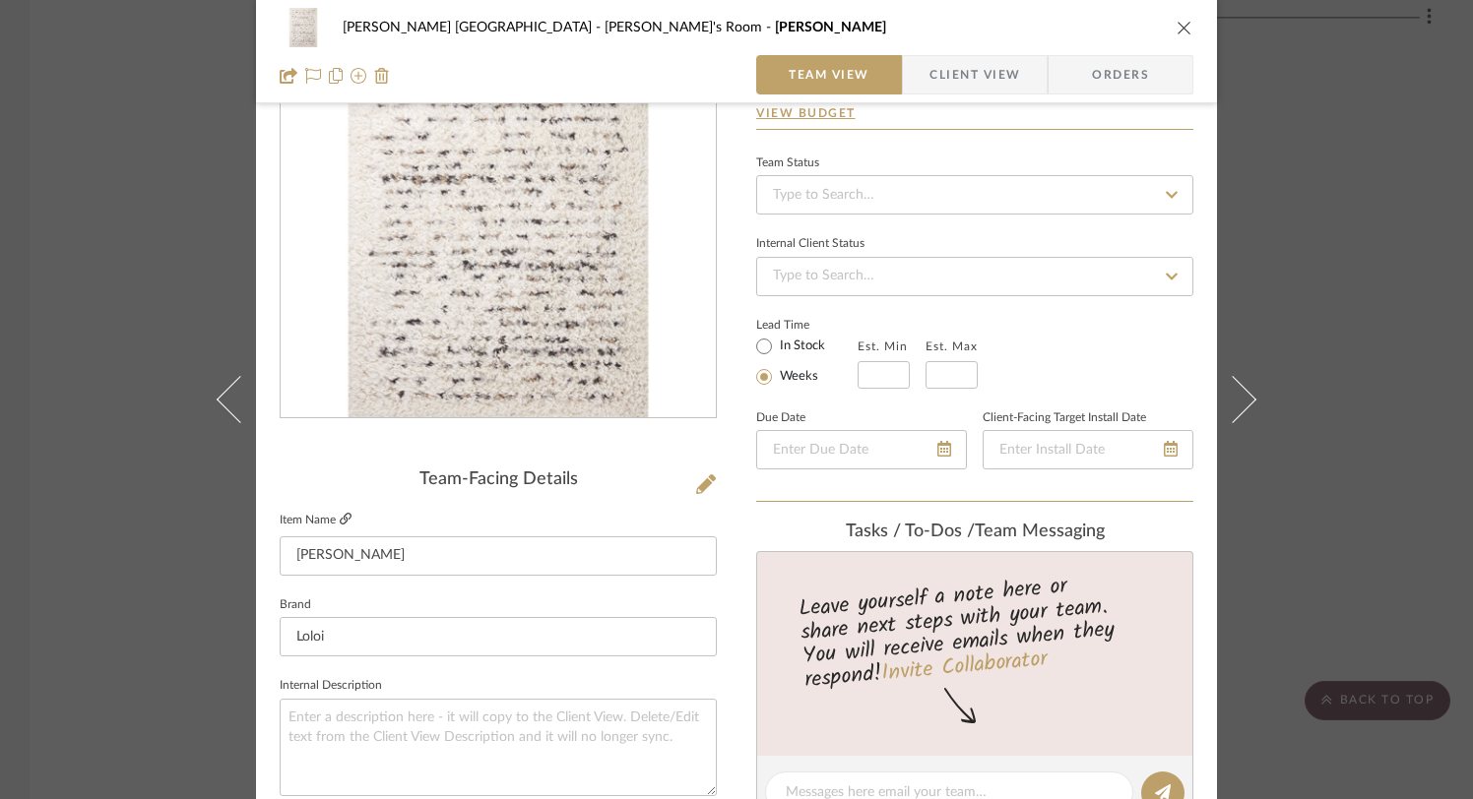
click at [340, 513] on icon at bounding box center [346, 519] width 12 height 12
click at [1183, 27] on icon "close" at bounding box center [1184, 28] width 16 height 16
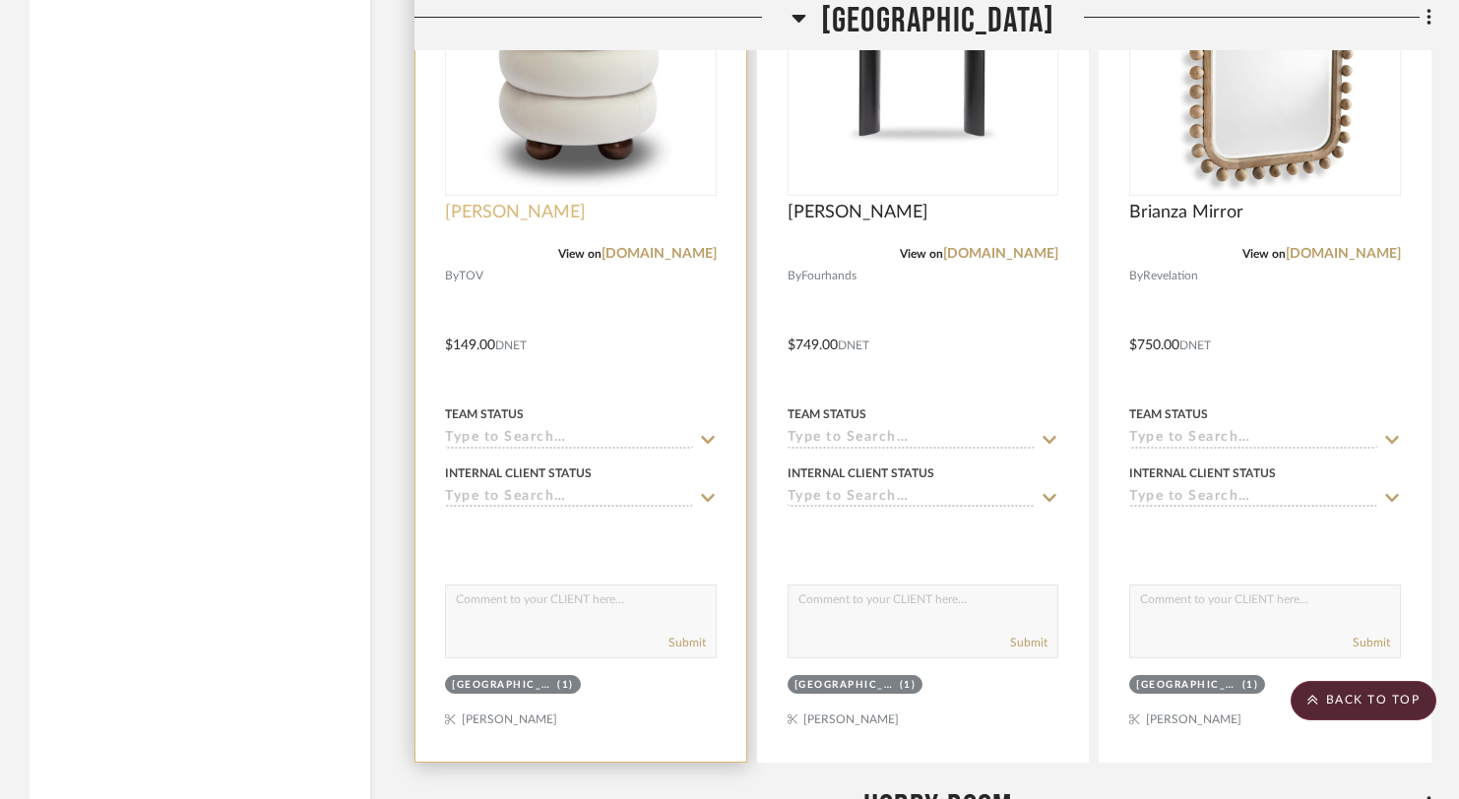
scroll to position [4618, 0]
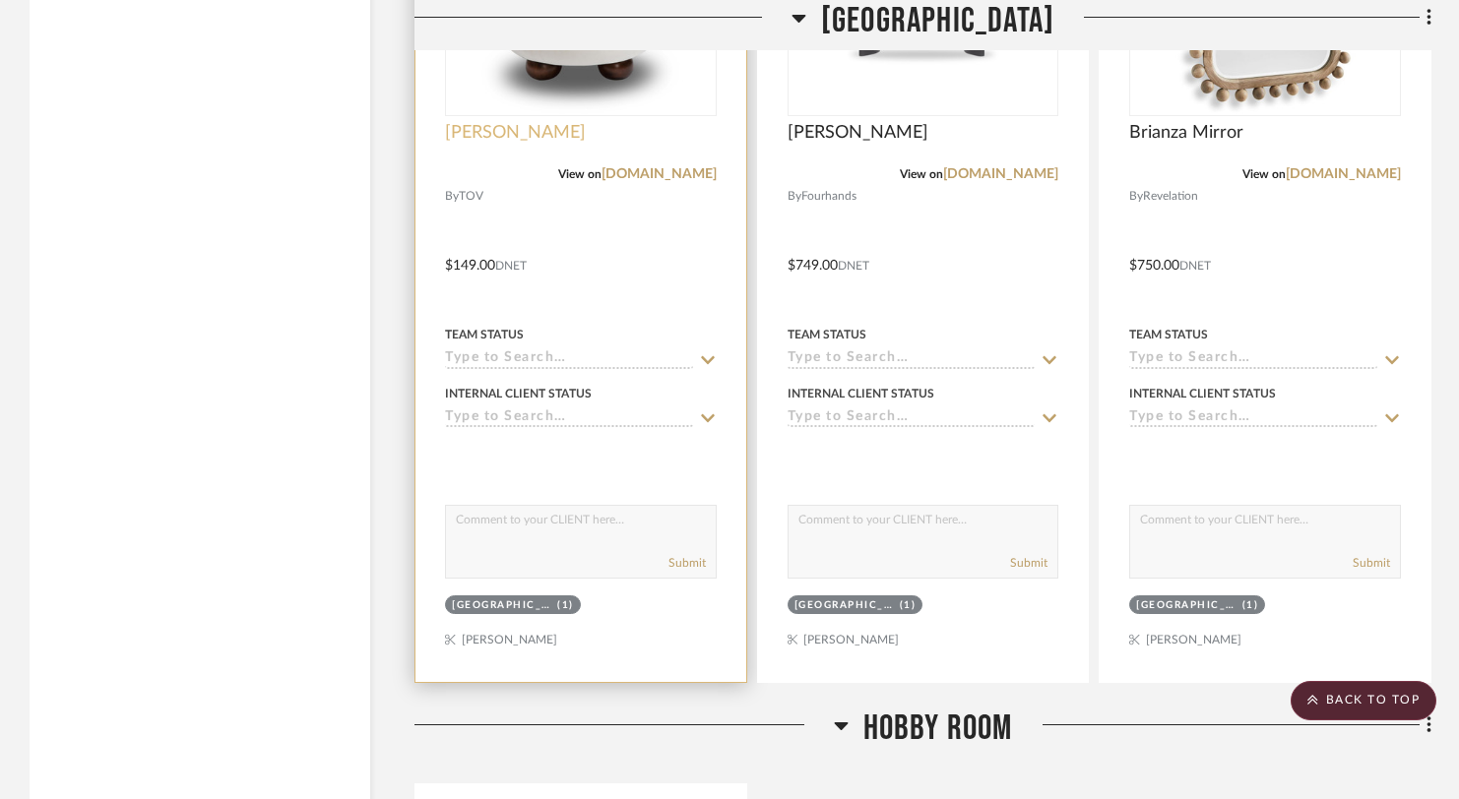
click at [534, 122] on span "Stephanie Stool" at bounding box center [515, 133] width 141 height 22
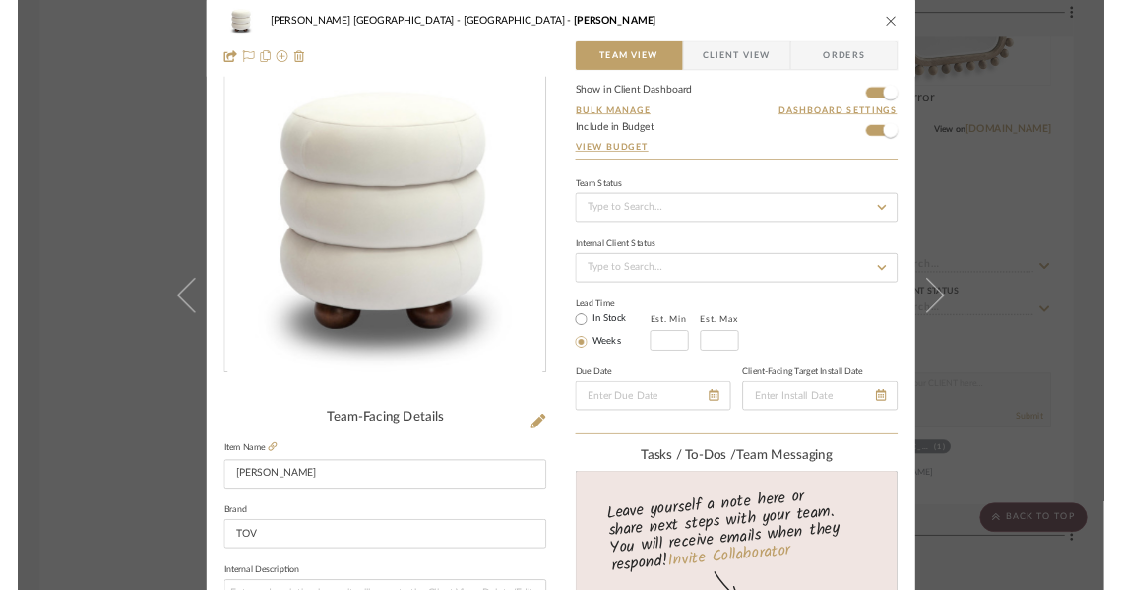
scroll to position [64, 0]
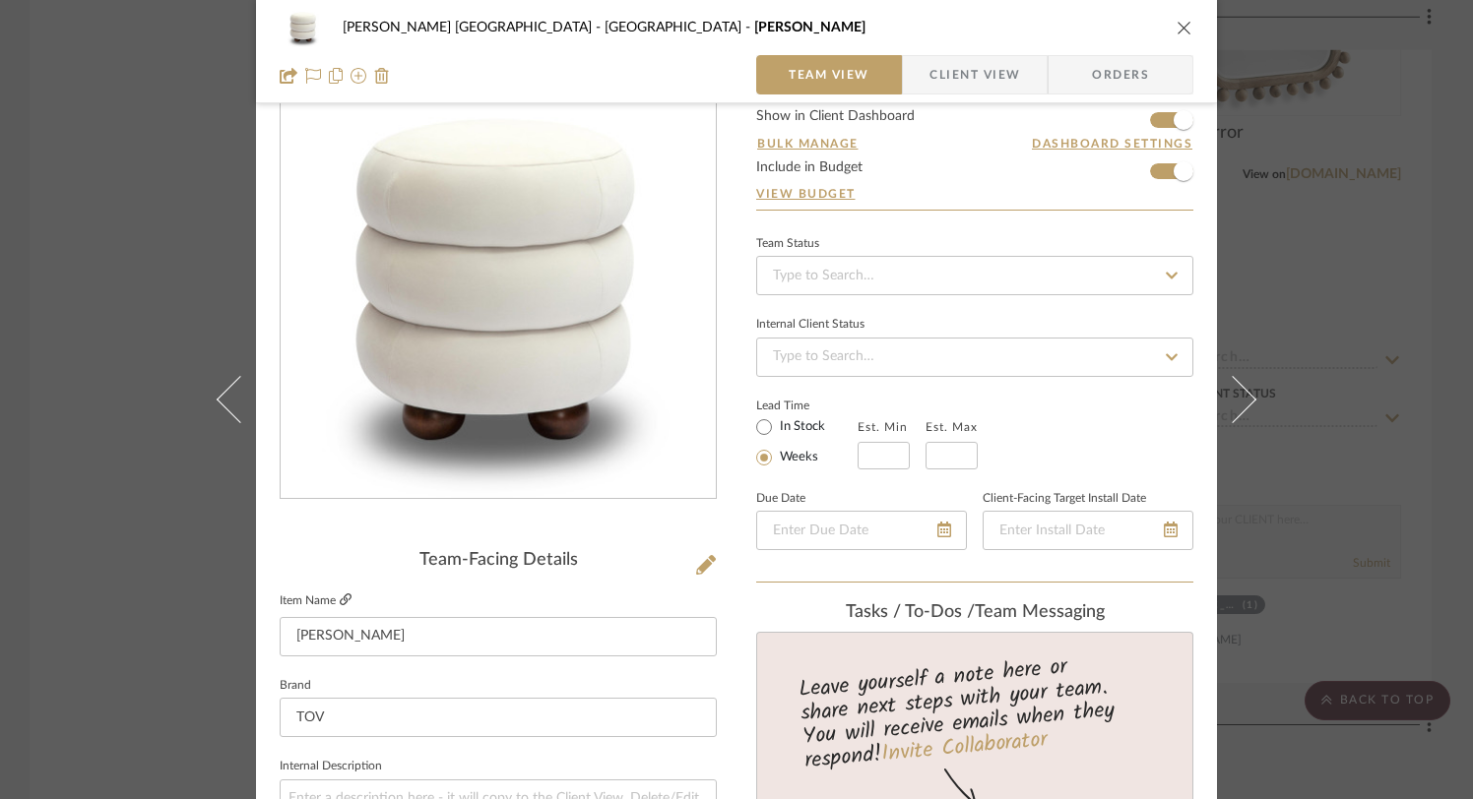
click at [344, 596] on icon at bounding box center [346, 600] width 12 height 12
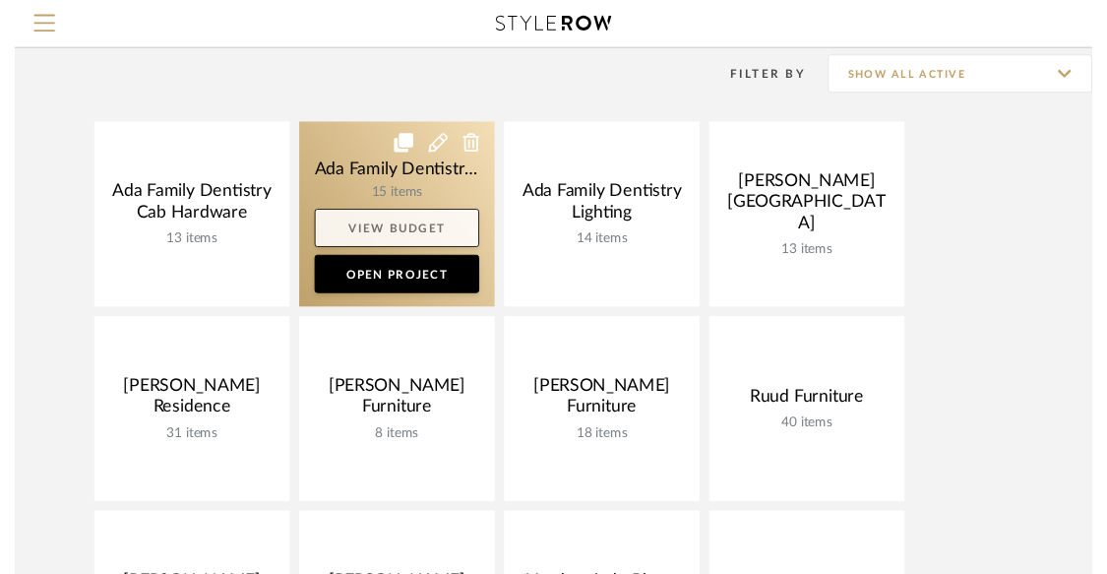
scroll to position [106, 0]
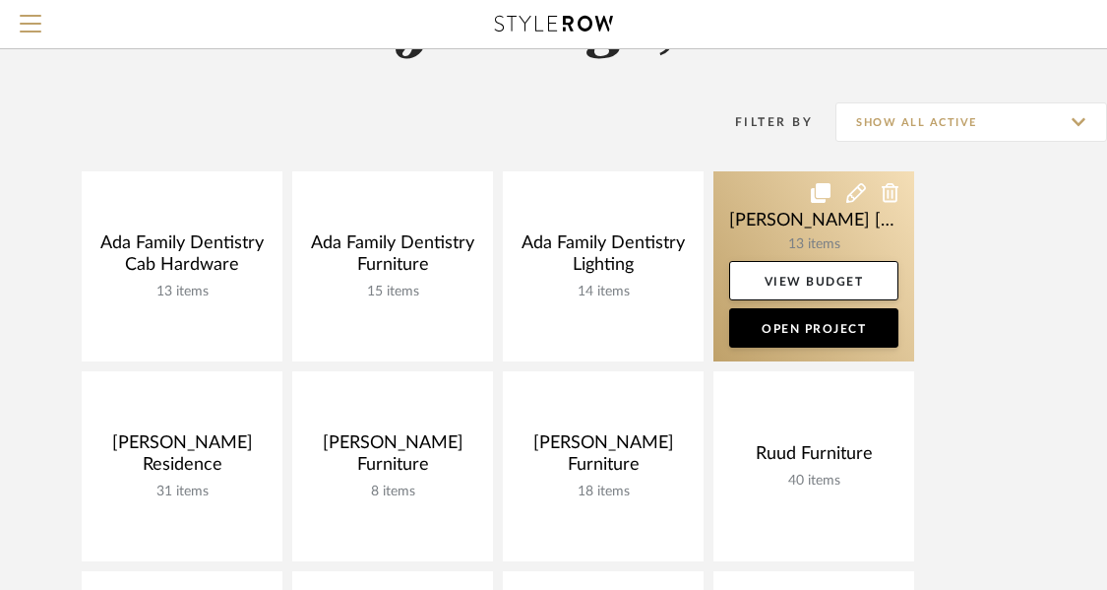
click at [763, 233] on link at bounding box center [814, 266] width 201 height 190
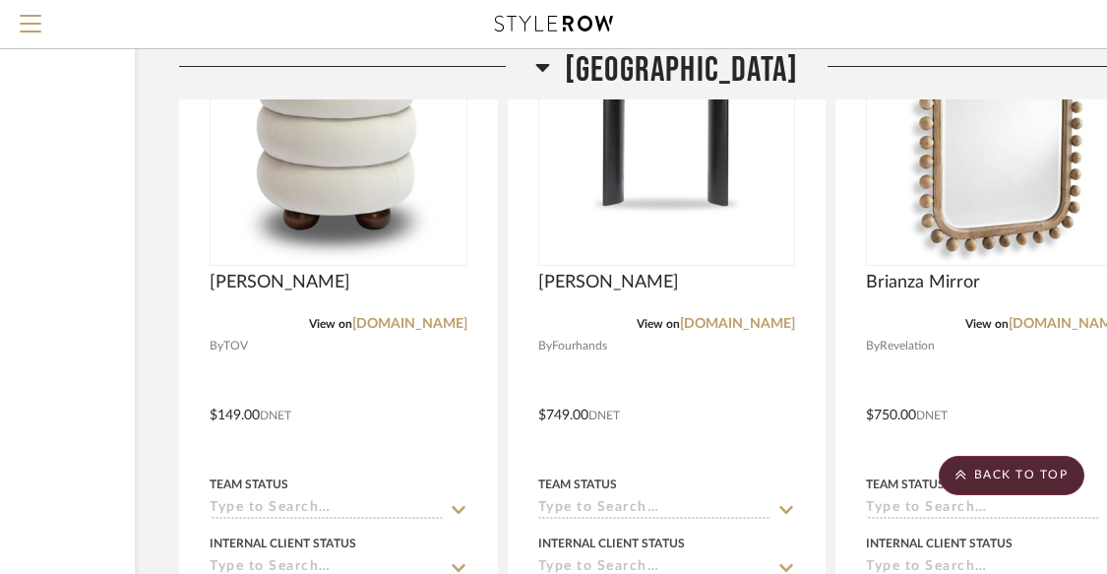
scroll to position [4376, 309]
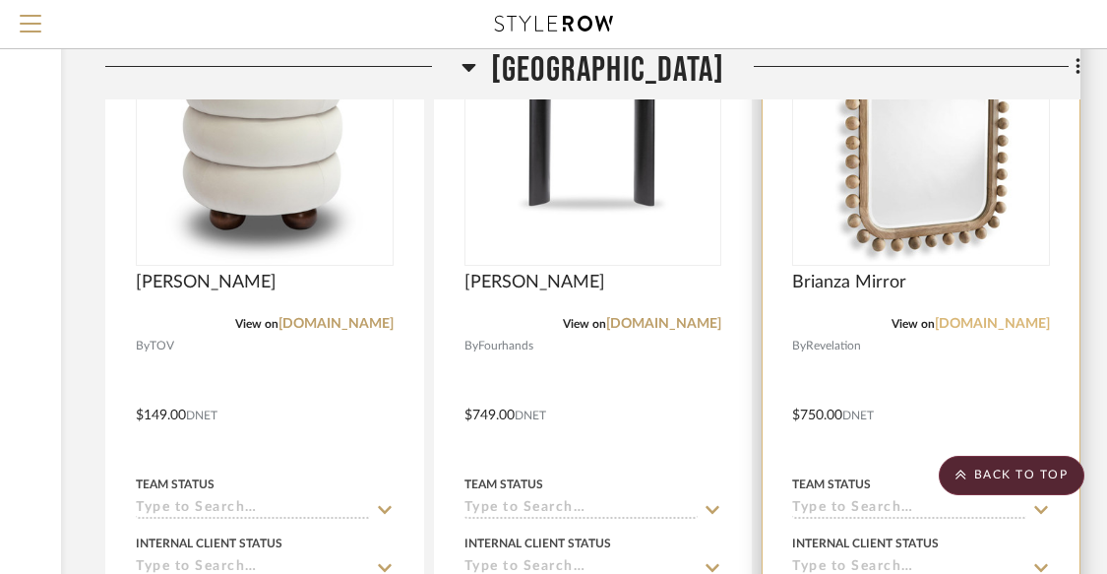
click at [1003, 317] on link "uttermost.com" at bounding box center [992, 324] width 115 height 14
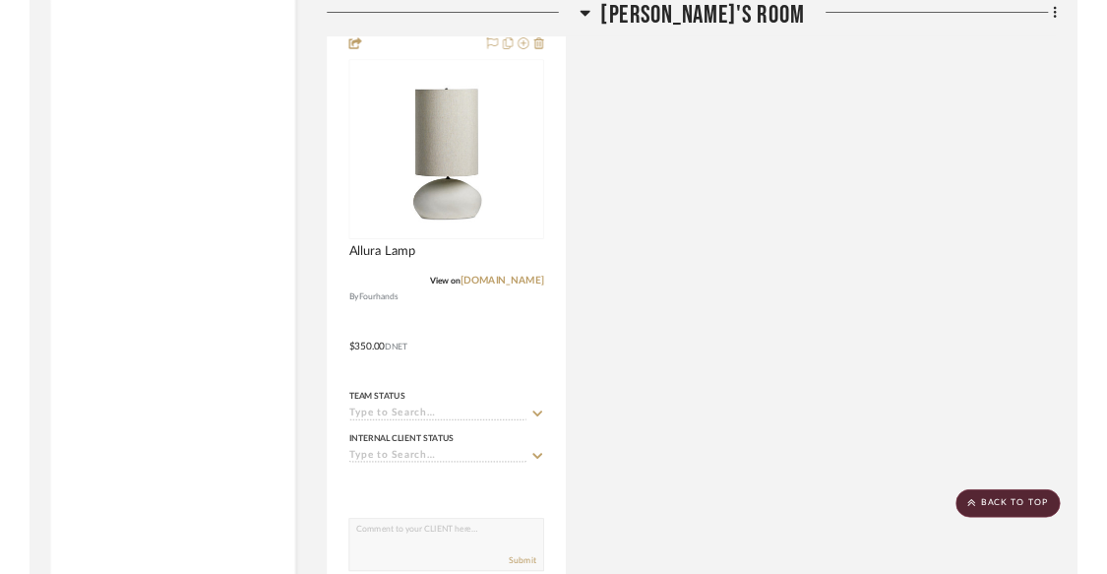
scroll to position [7157, 0]
